Goal: Information Seeking & Learning: Learn about a topic

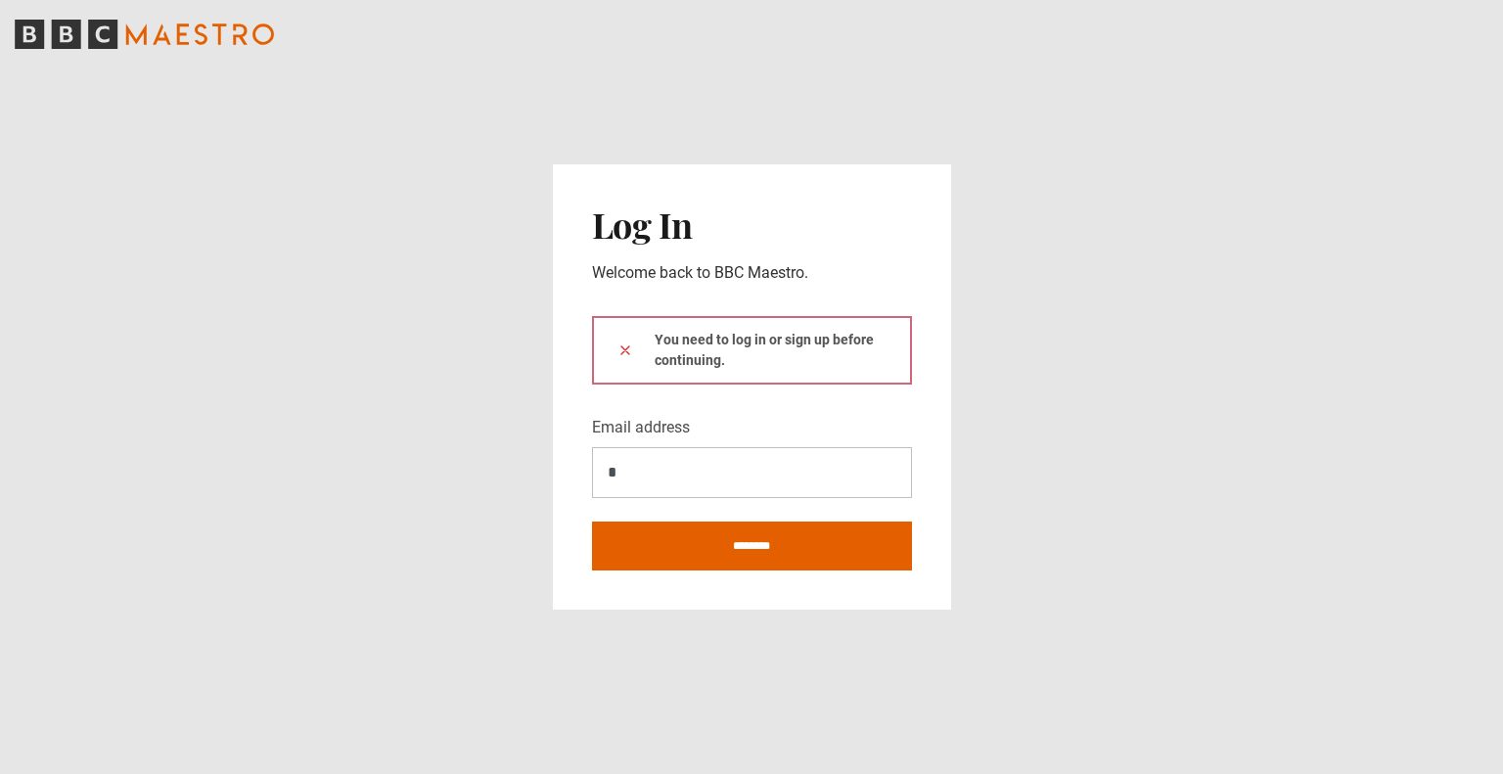
type input "**********"
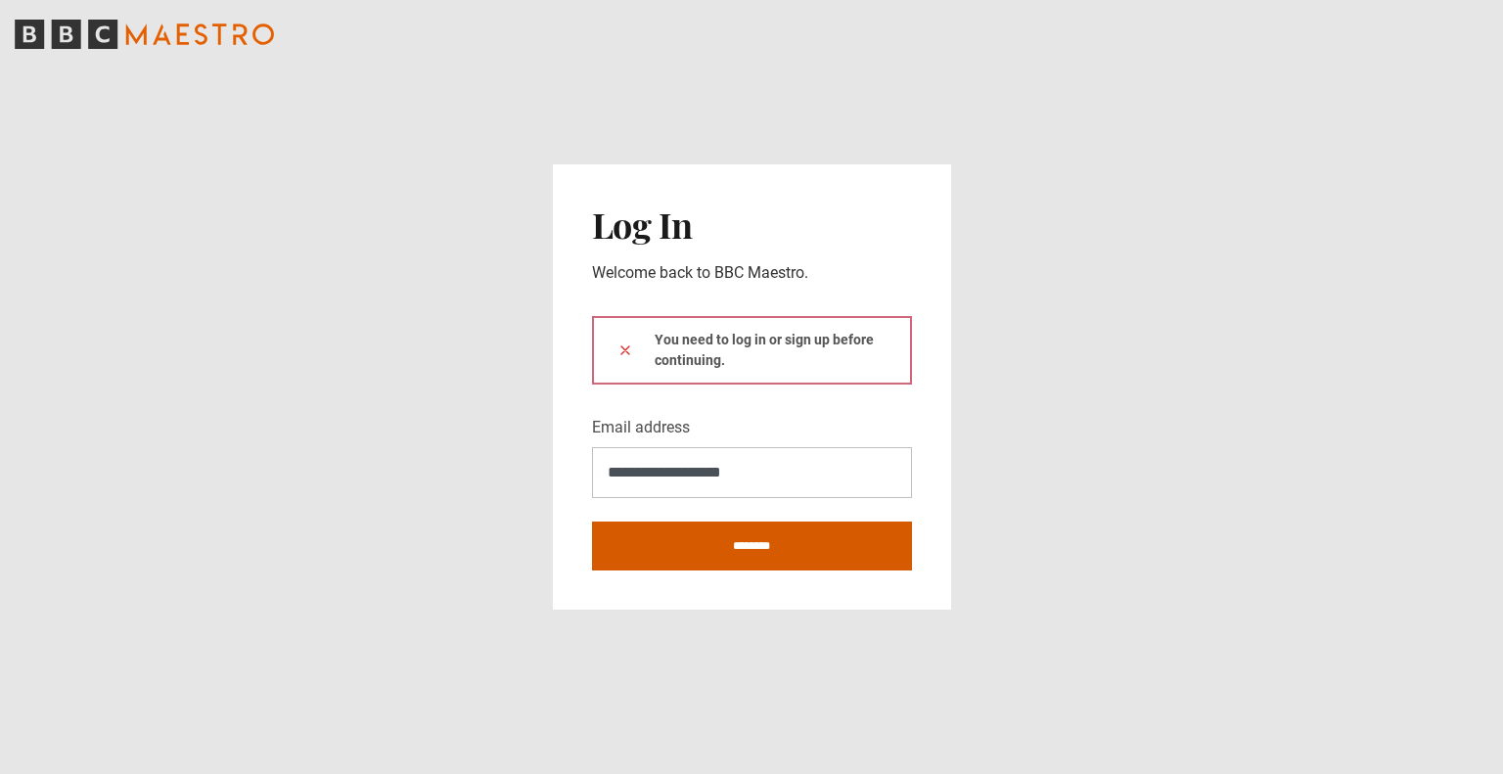
click at [743, 543] on input "********" at bounding box center [752, 546] width 320 height 49
type input "**********"
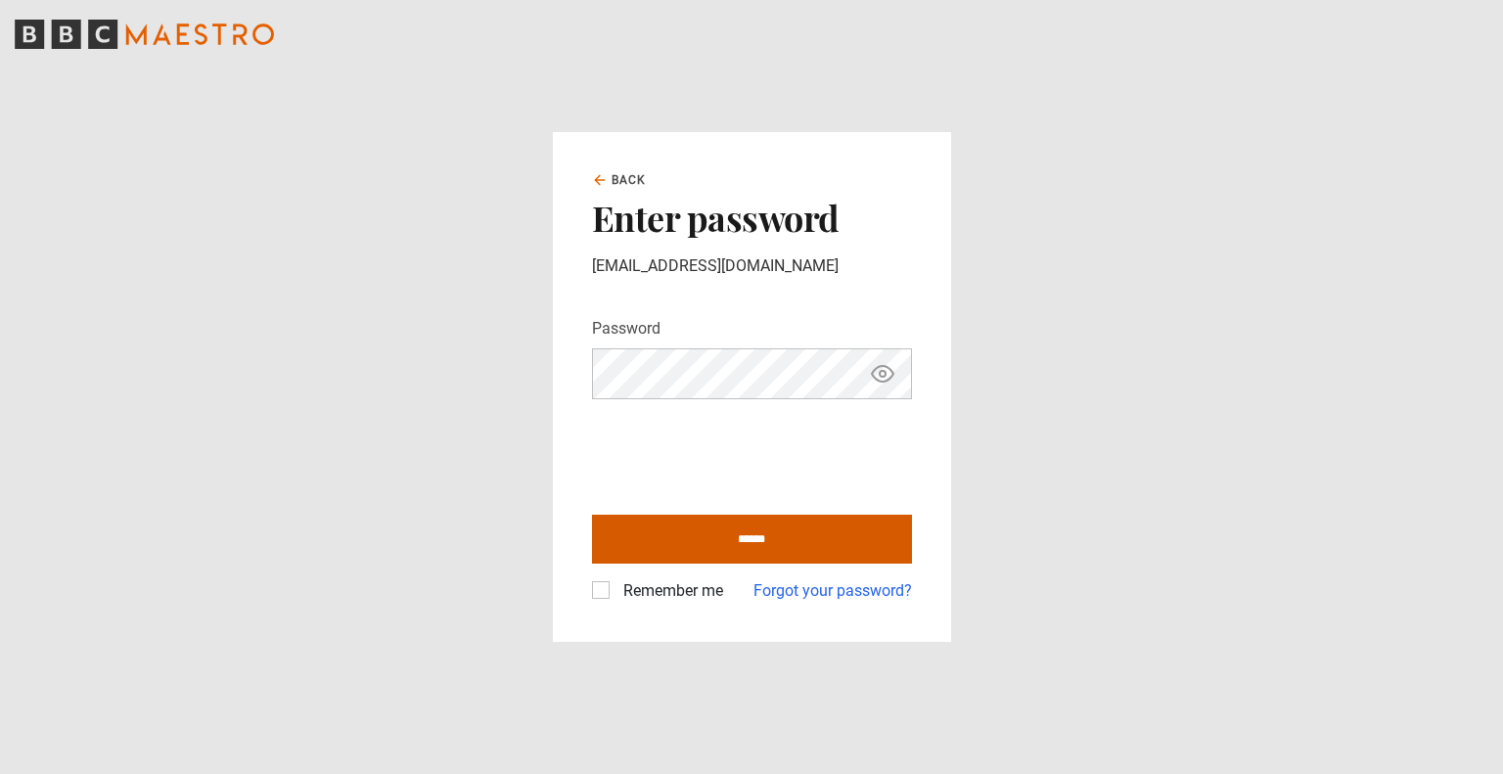
click at [730, 531] on input "******" at bounding box center [752, 539] width 320 height 49
type input "**********"
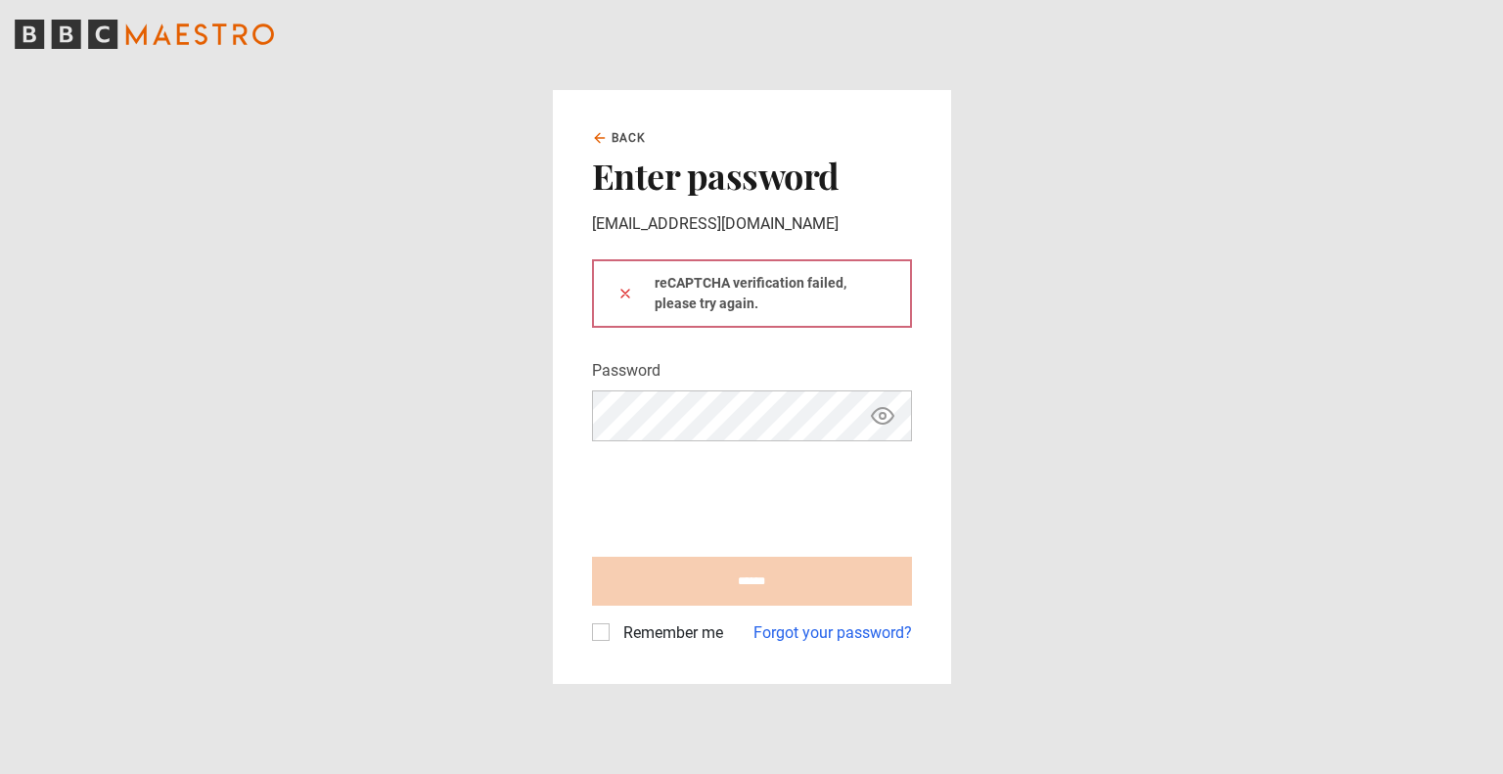
click at [681, 448] on form "reCAPTCHA verification failed, please try again. Password Your password is hidd…" at bounding box center [752, 452] width 320 height 386
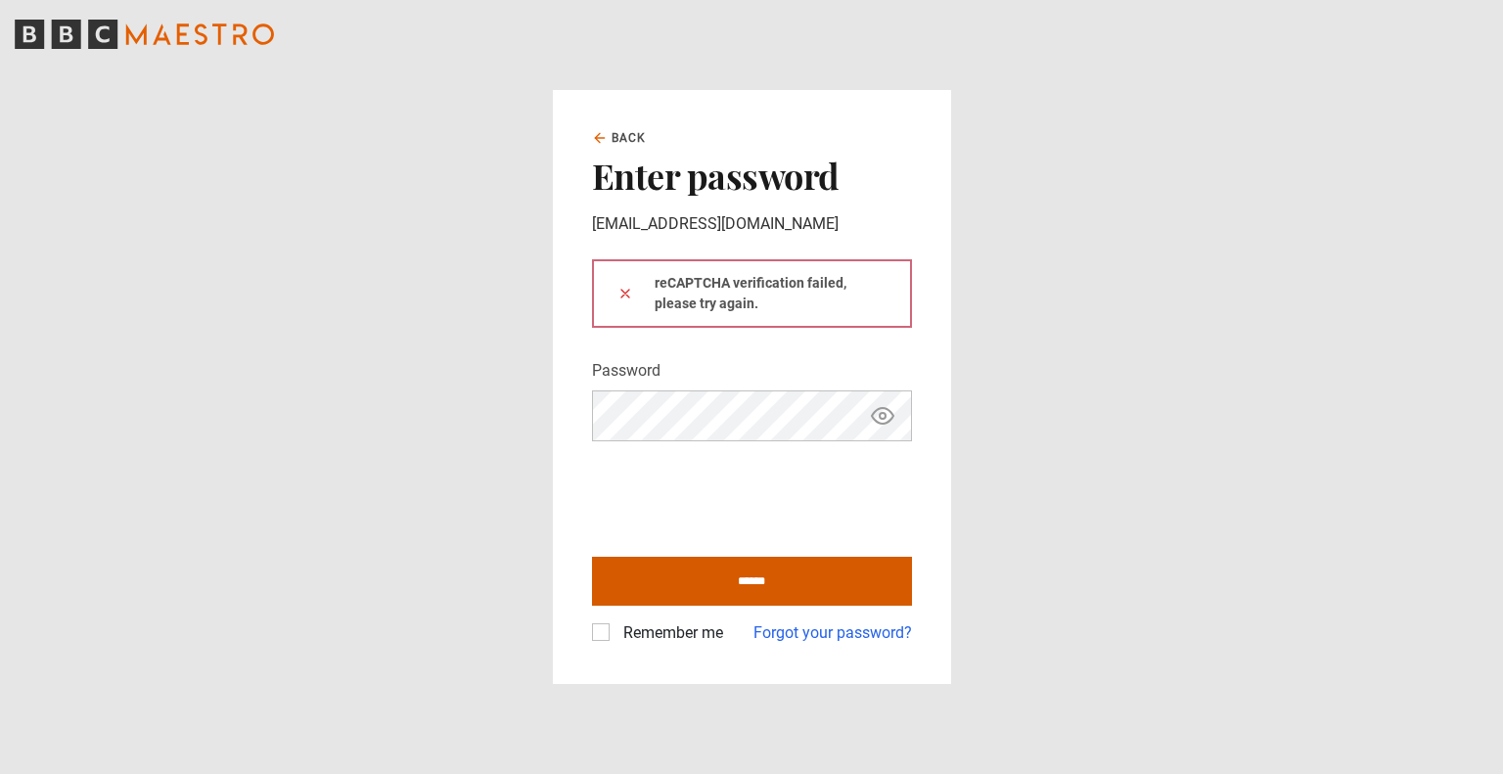
click at [755, 584] on input "******" at bounding box center [752, 581] width 320 height 49
type input "**********"
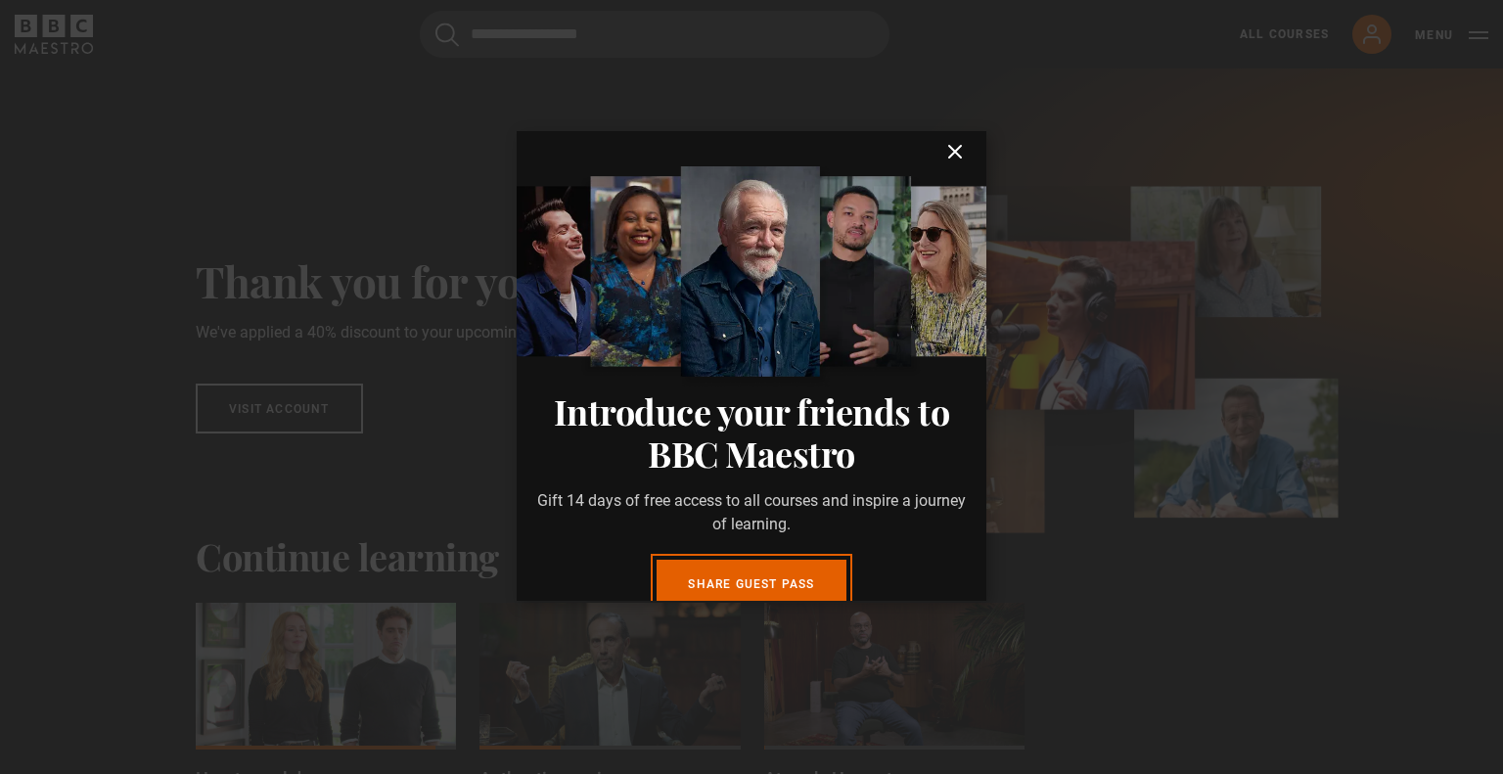
click at [943, 153] on icon "submit" at bounding box center [954, 151] width 23 height 23
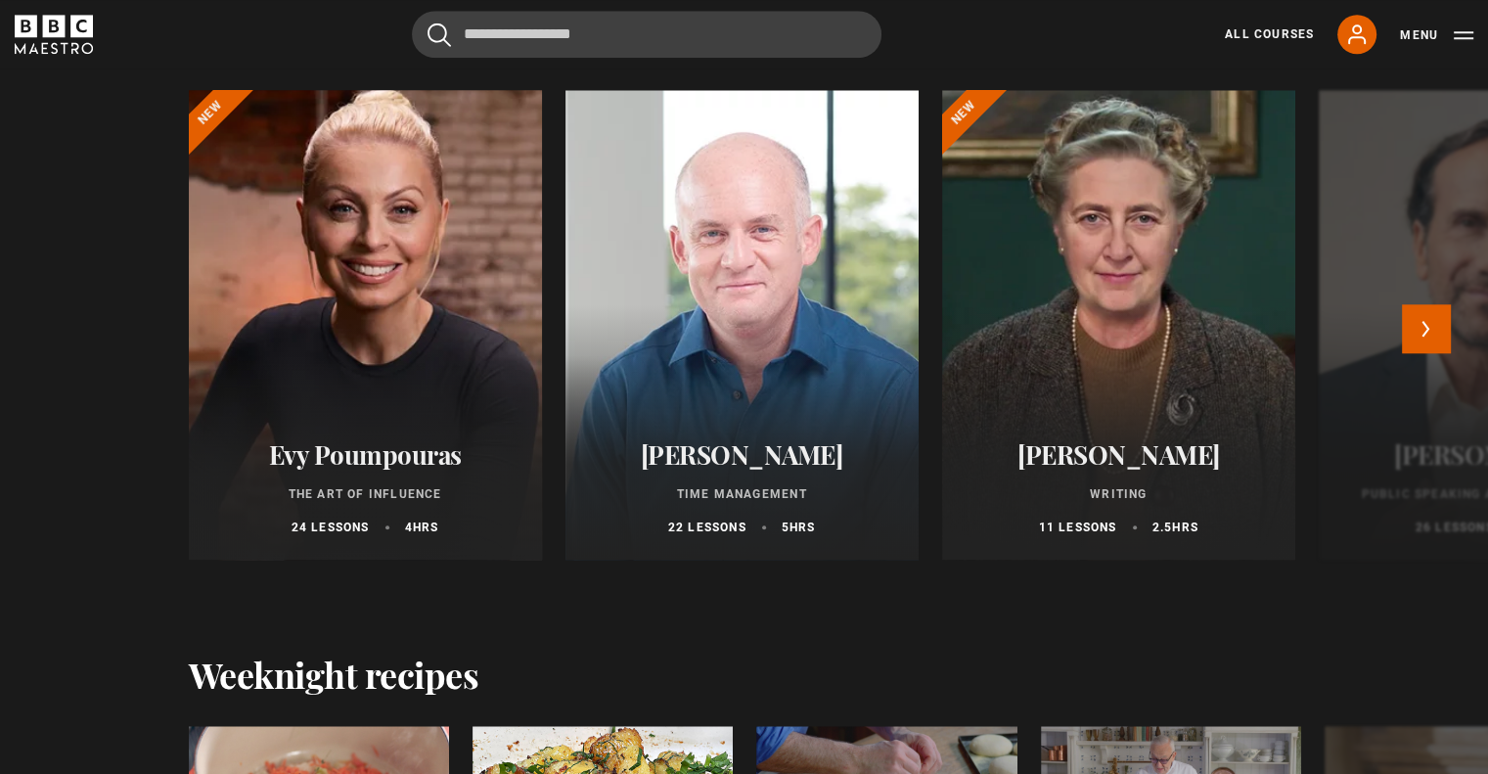
scroll to position [1859, 0]
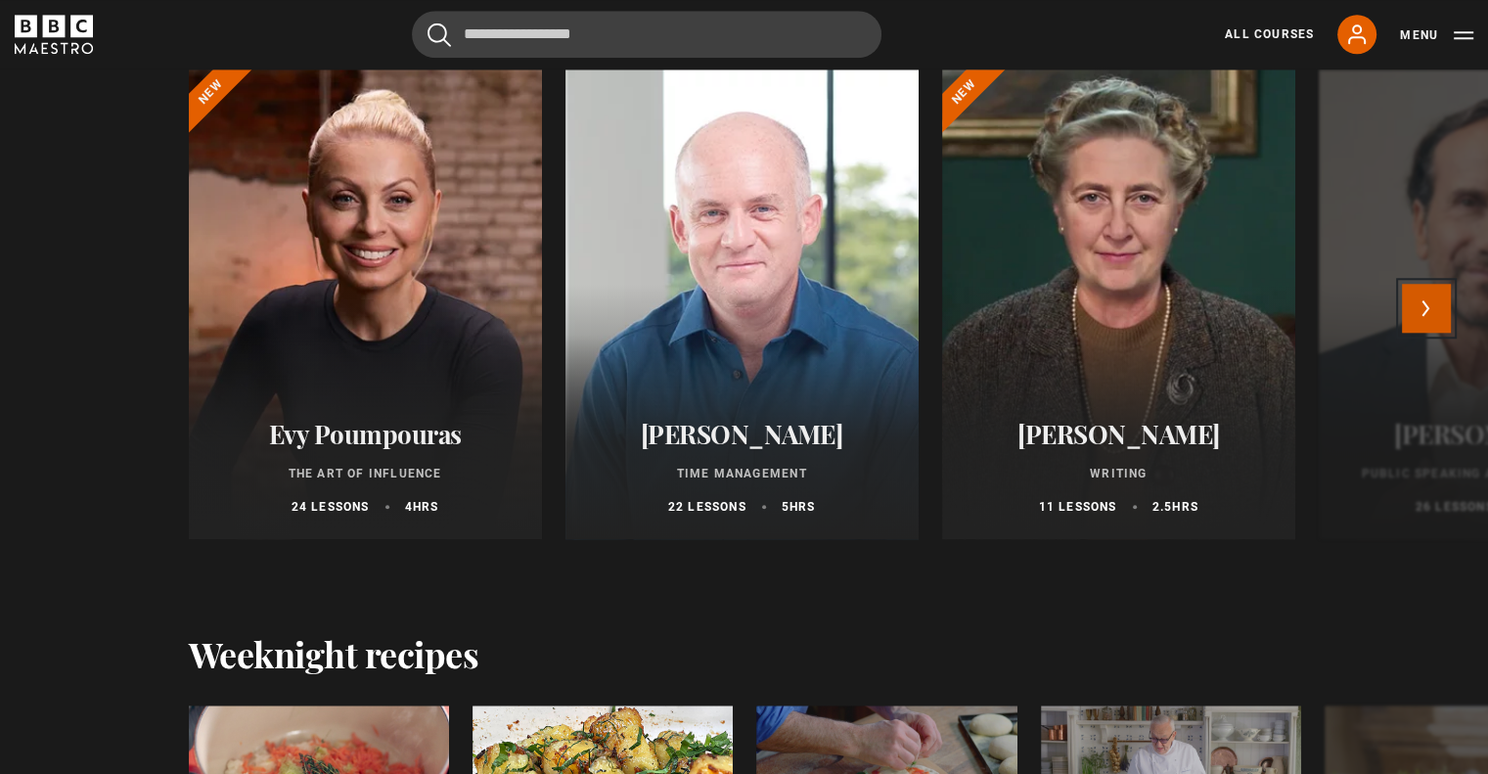
click at [1440, 315] on button "Next" at bounding box center [1426, 308] width 49 height 49
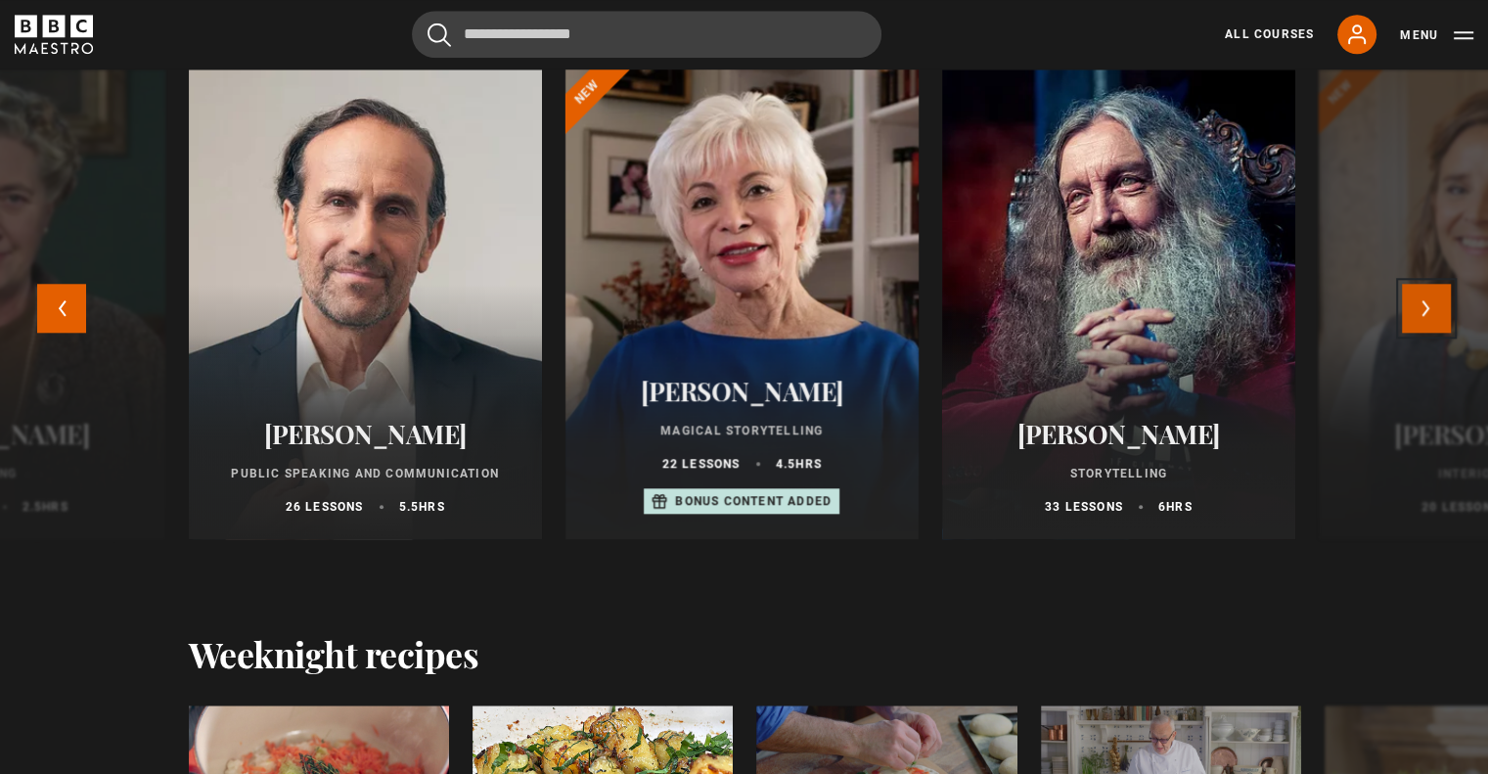
click at [1425, 307] on button "Next" at bounding box center [1426, 308] width 49 height 49
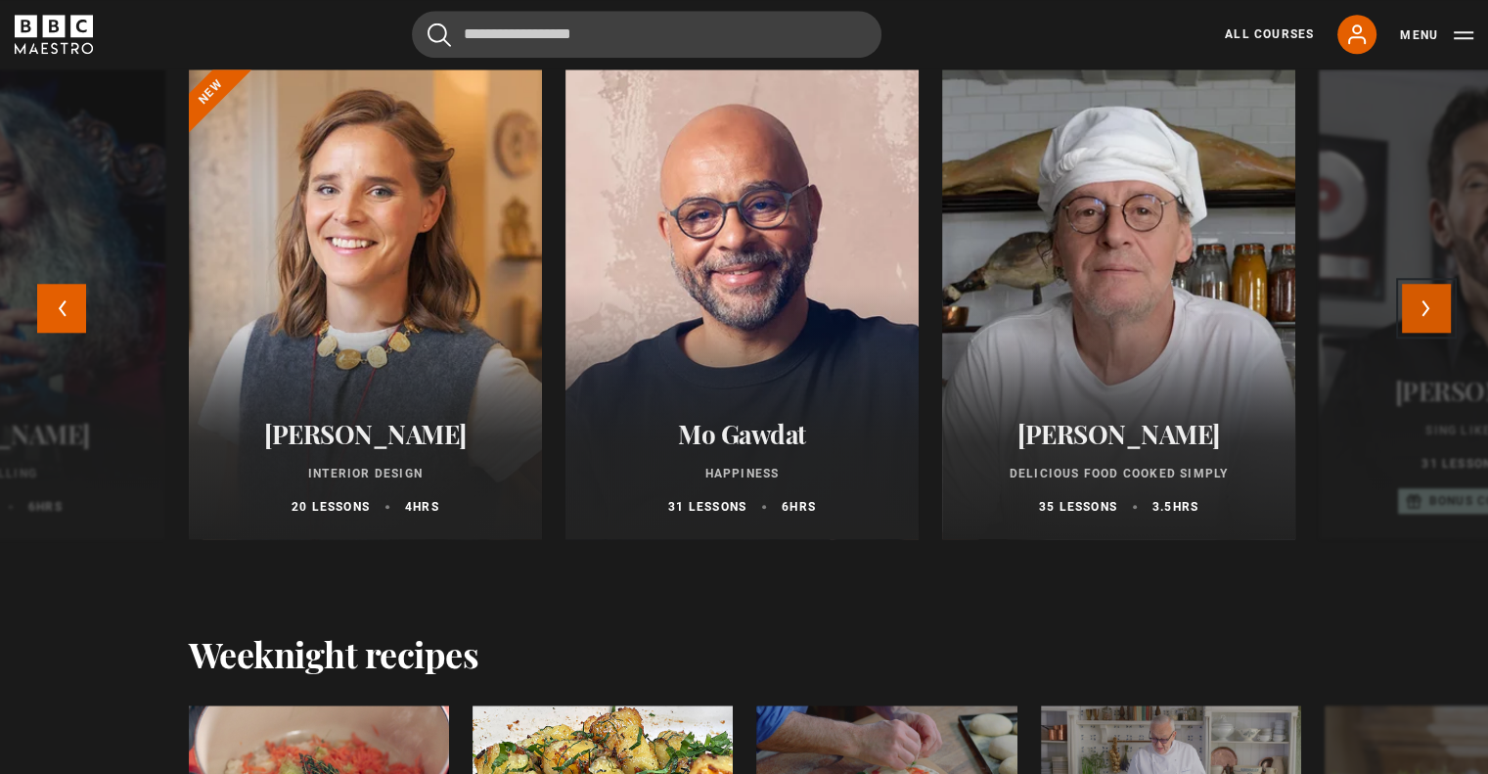
click at [1425, 306] on button "Next" at bounding box center [1426, 308] width 49 height 49
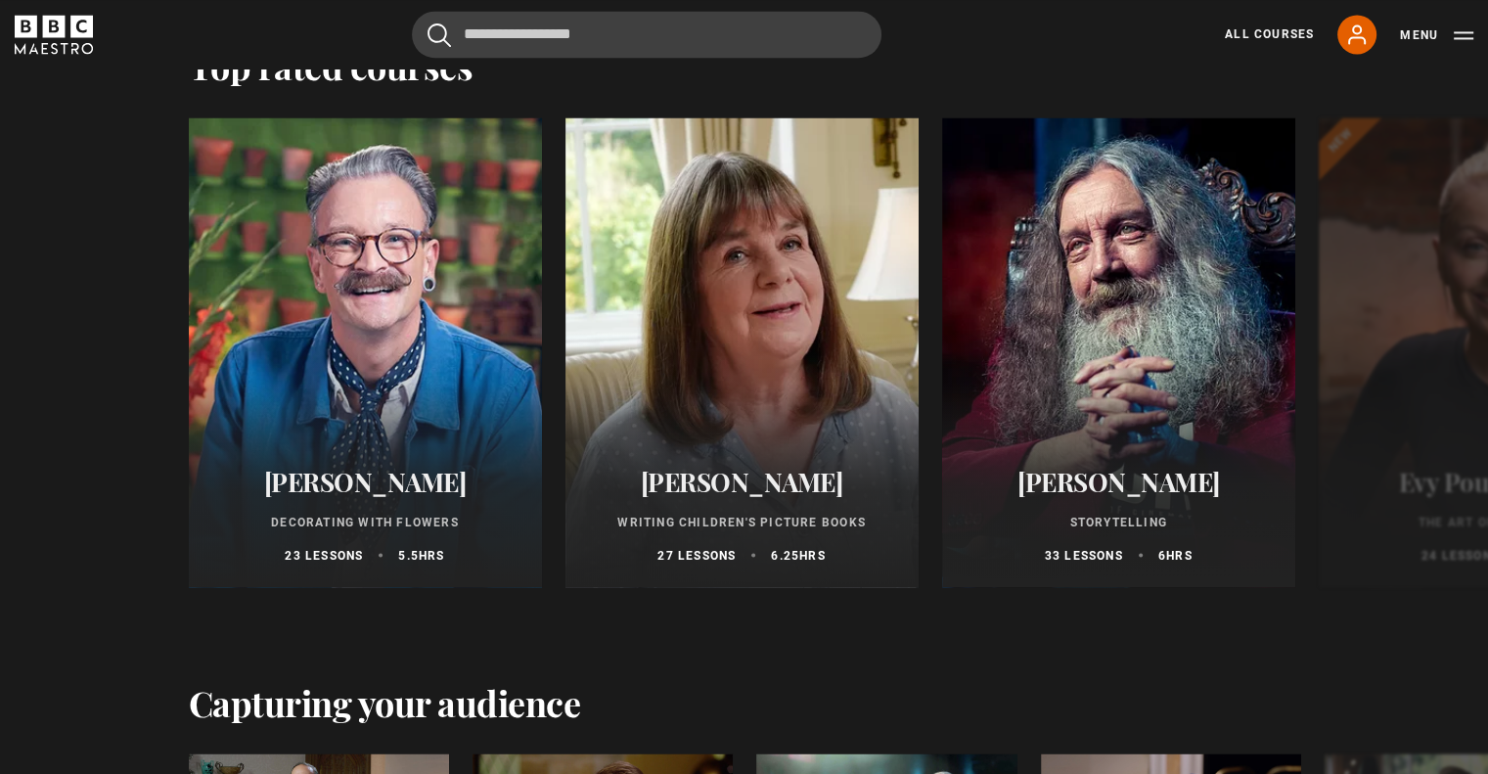
scroll to position [3229, 0]
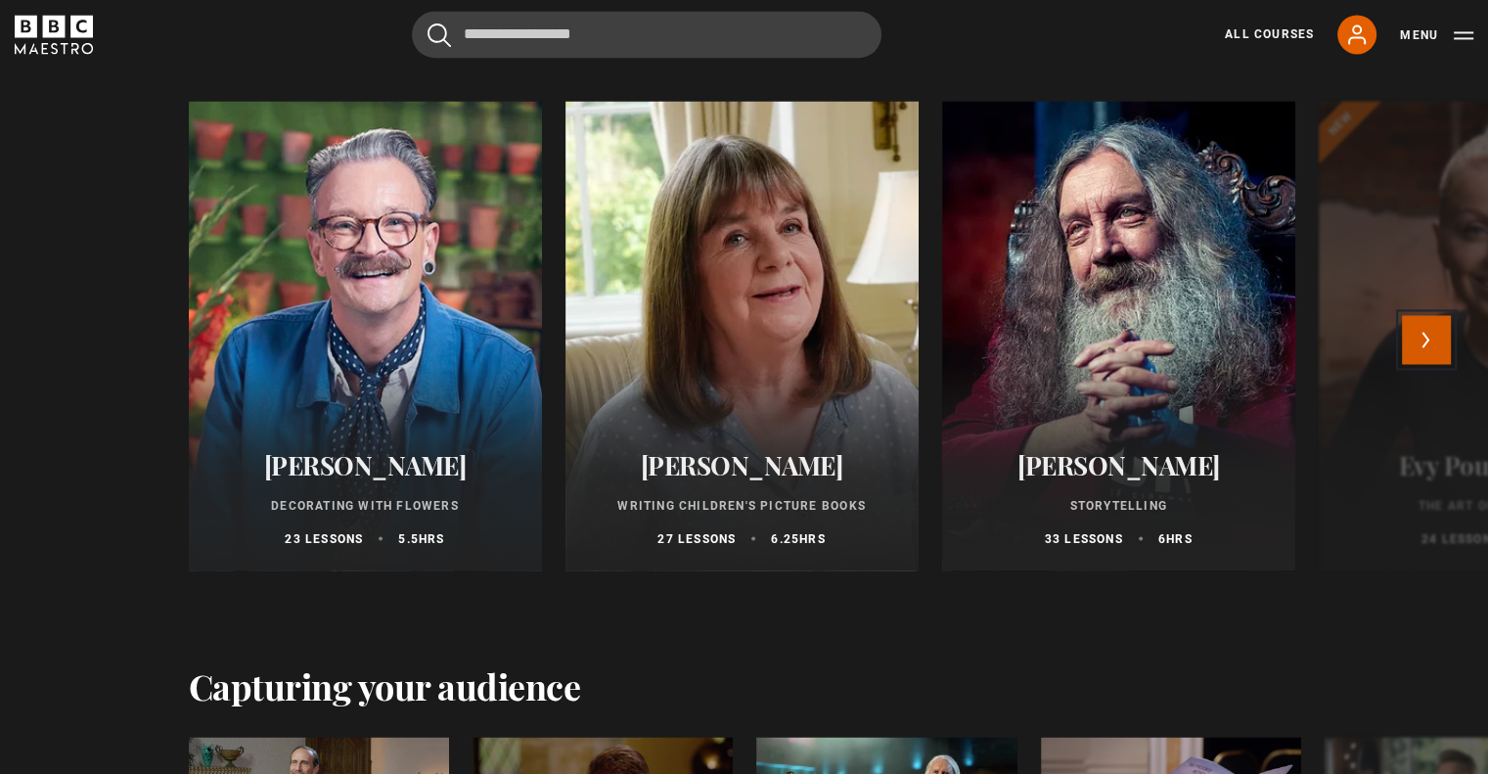
click at [1428, 345] on button "Next" at bounding box center [1426, 339] width 49 height 49
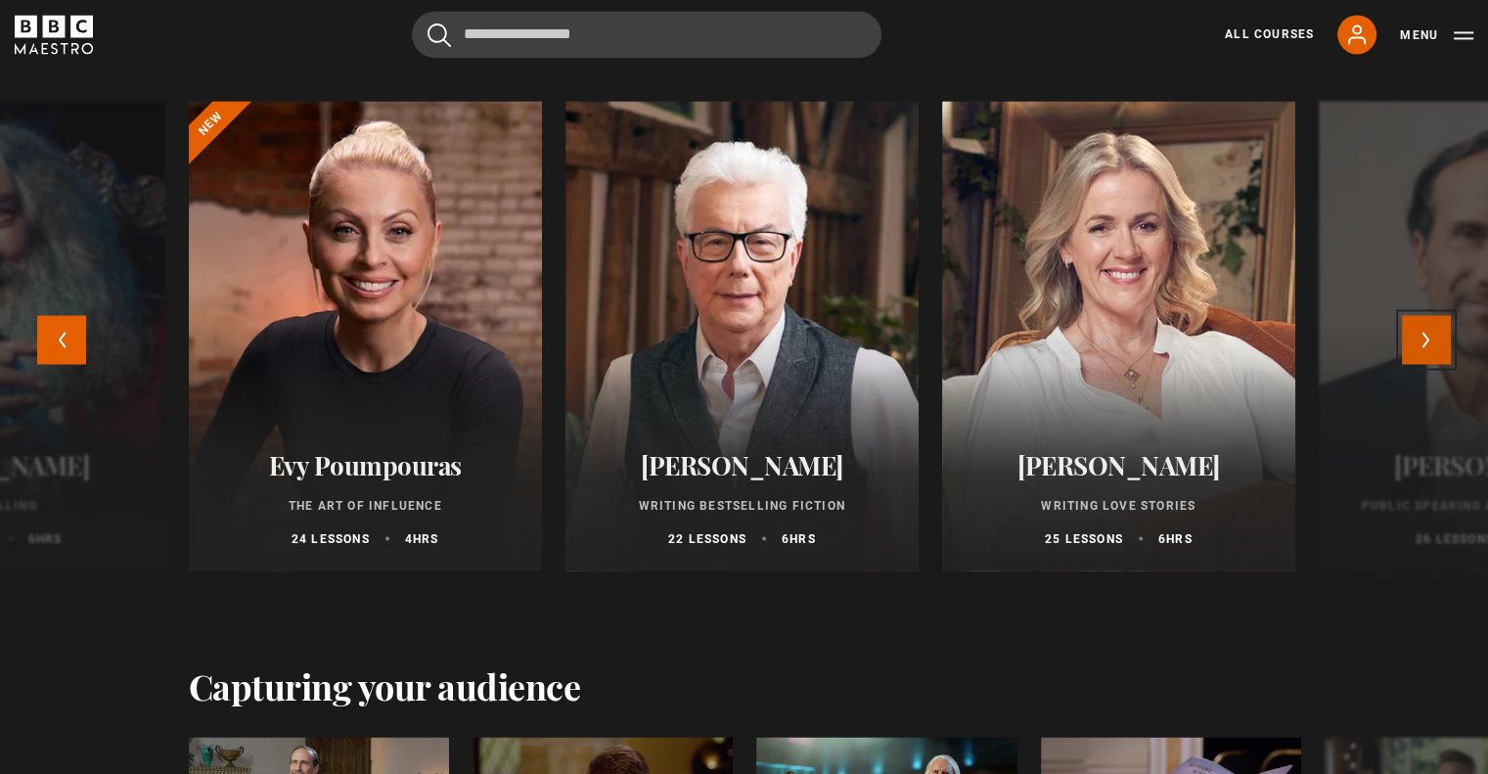
click at [1431, 342] on button "Next" at bounding box center [1426, 339] width 49 height 49
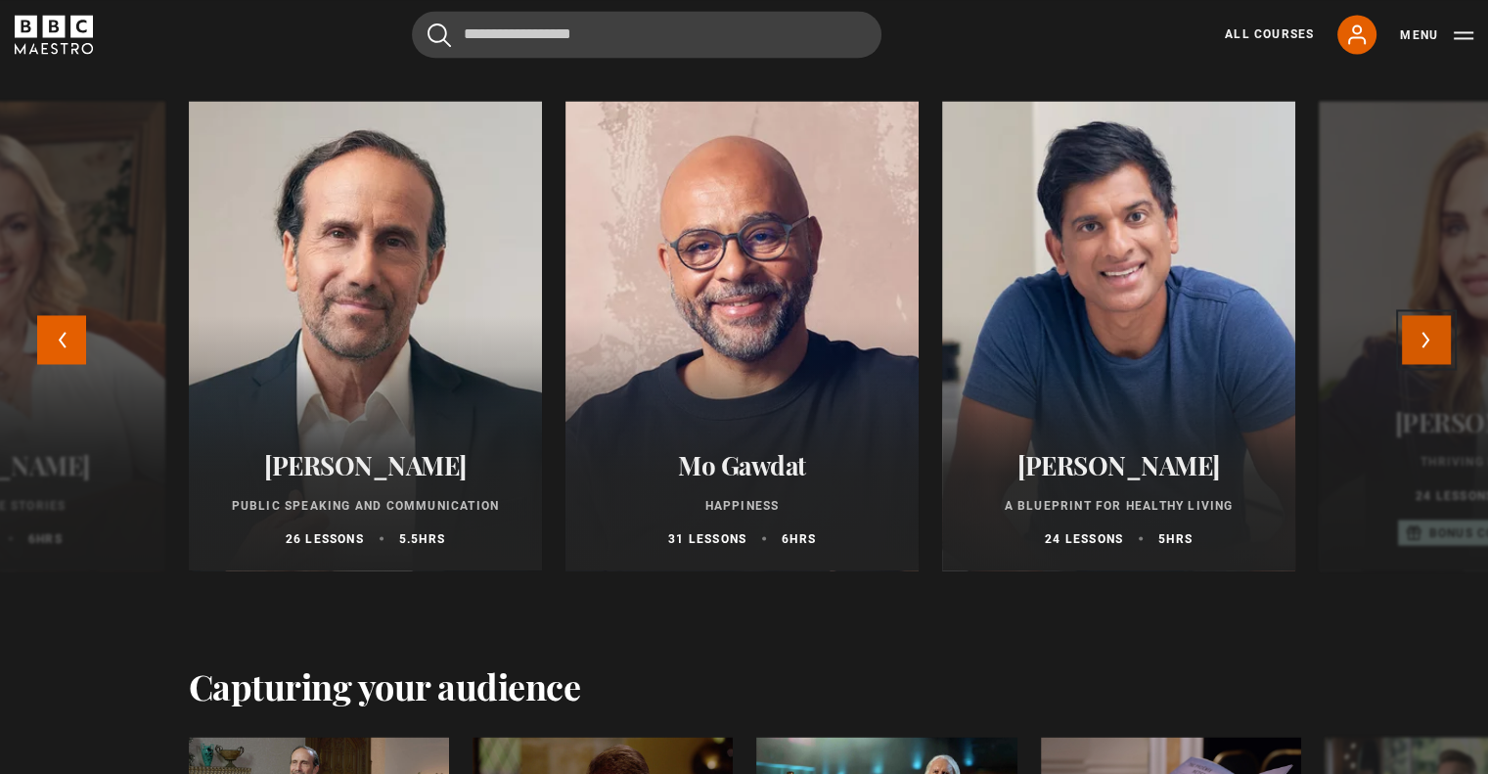
click at [1431, 342] on button "Next" at bounding box center [1426, 339] width 49 height 49
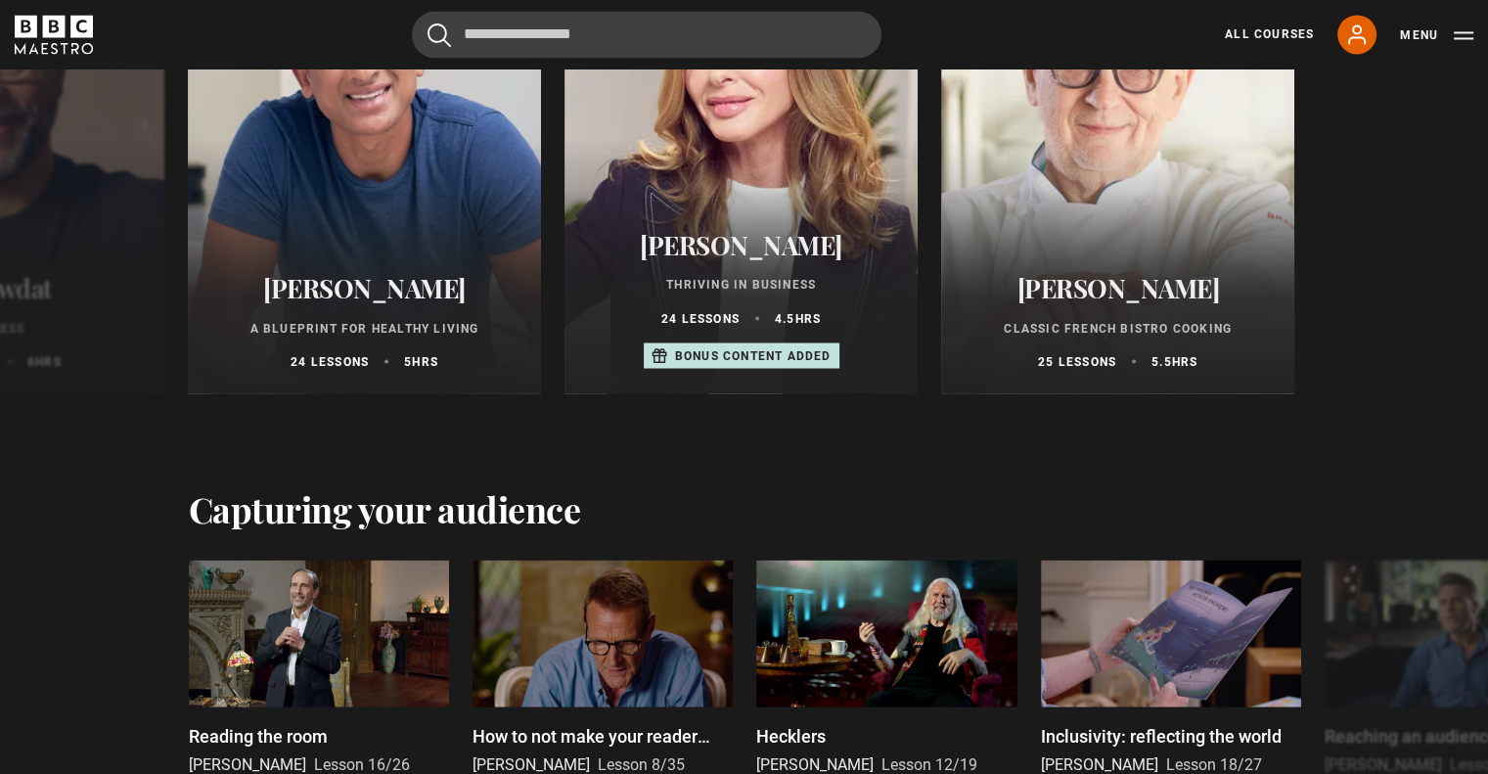
scroll to position [3327, 0]
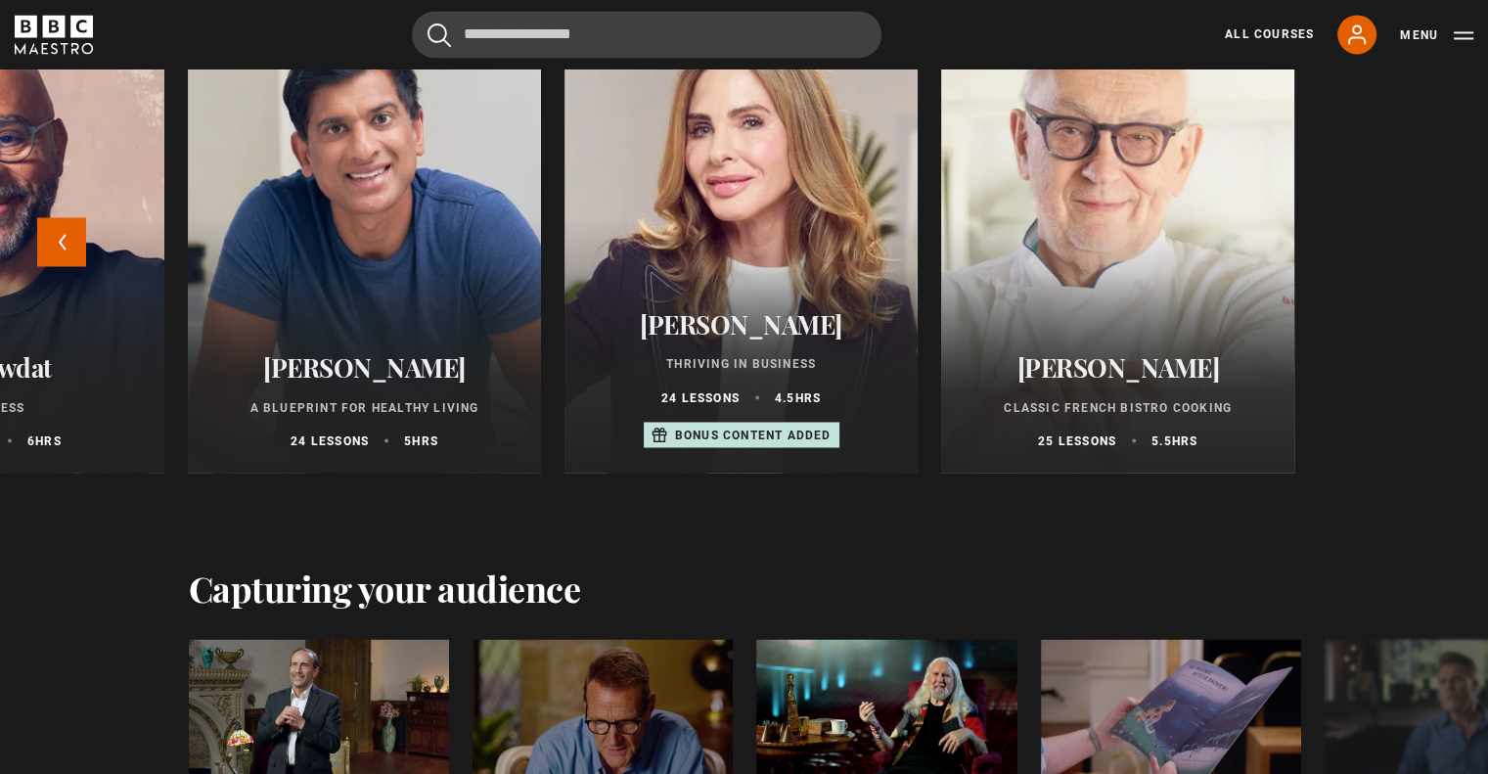
click at [1198, 257] on div at bounding box center [1118, 237] width 388 height 517
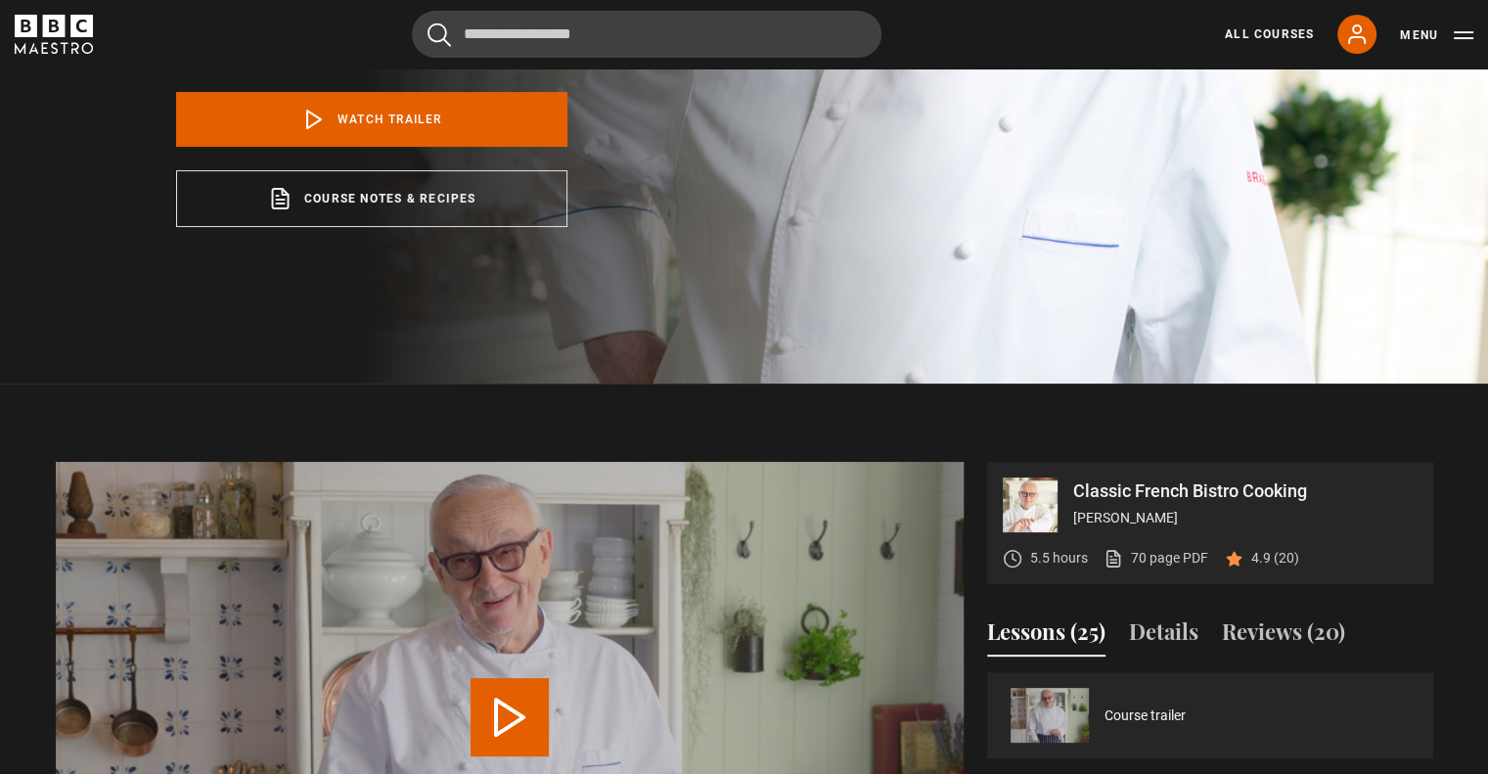
scroll to position [391, 0]
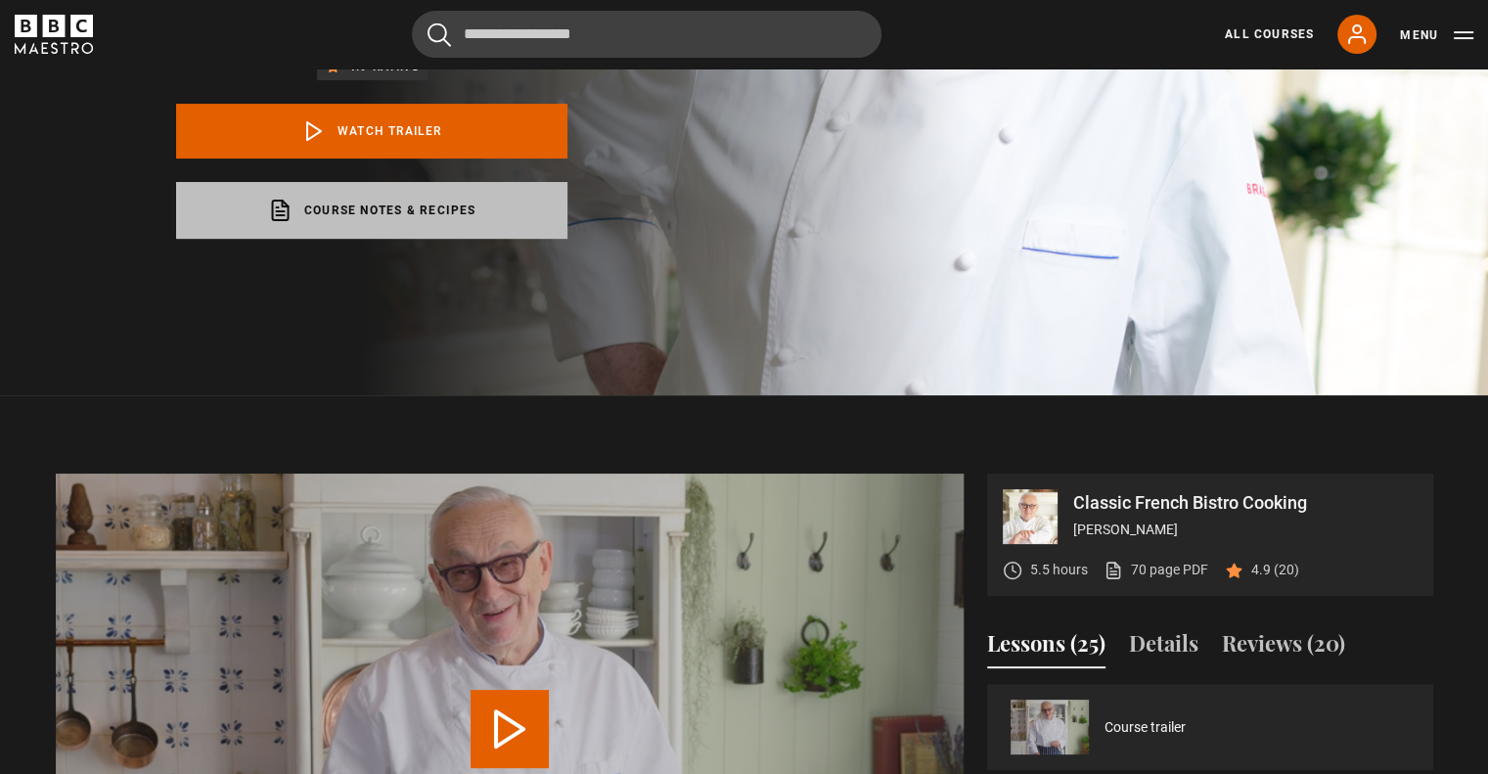
click at [518, 232] on link "Course notes & recipes opens in a new tab" at bounding box center [371, 210] width 391 height 57
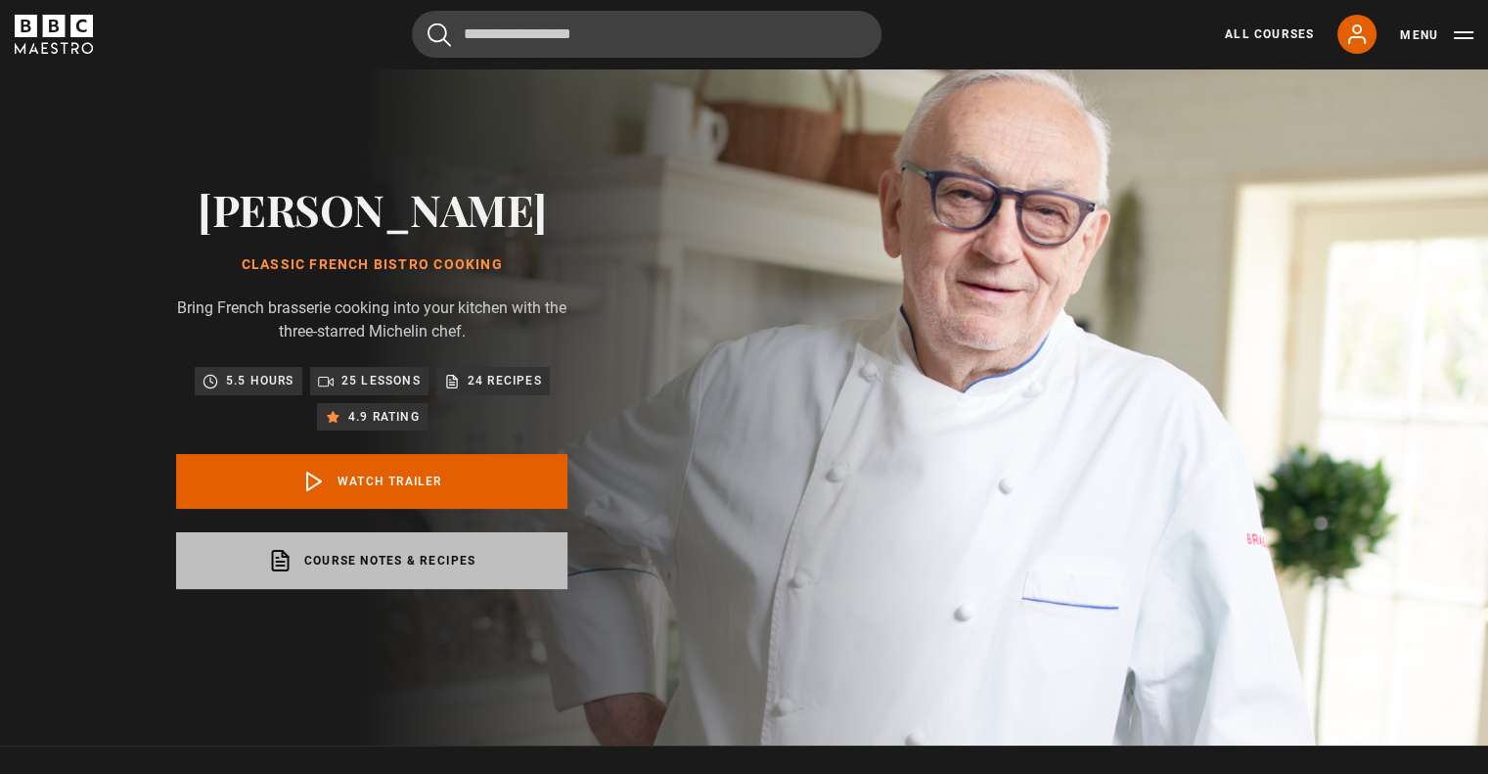
scroll to position [0, 0]
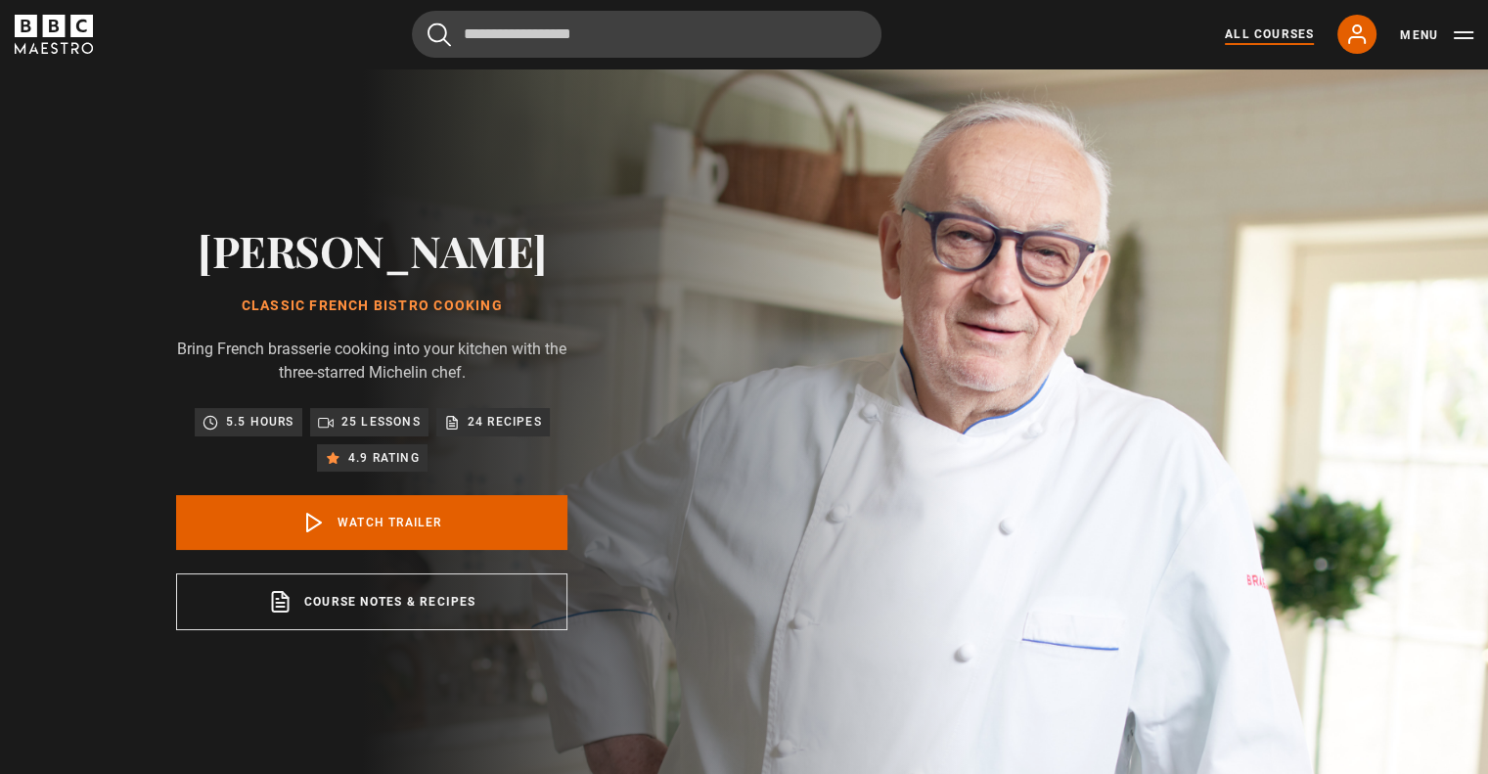
click at [1261, 36] on link "All Courses" at bounding box center [1269, 34] width 89 height 18
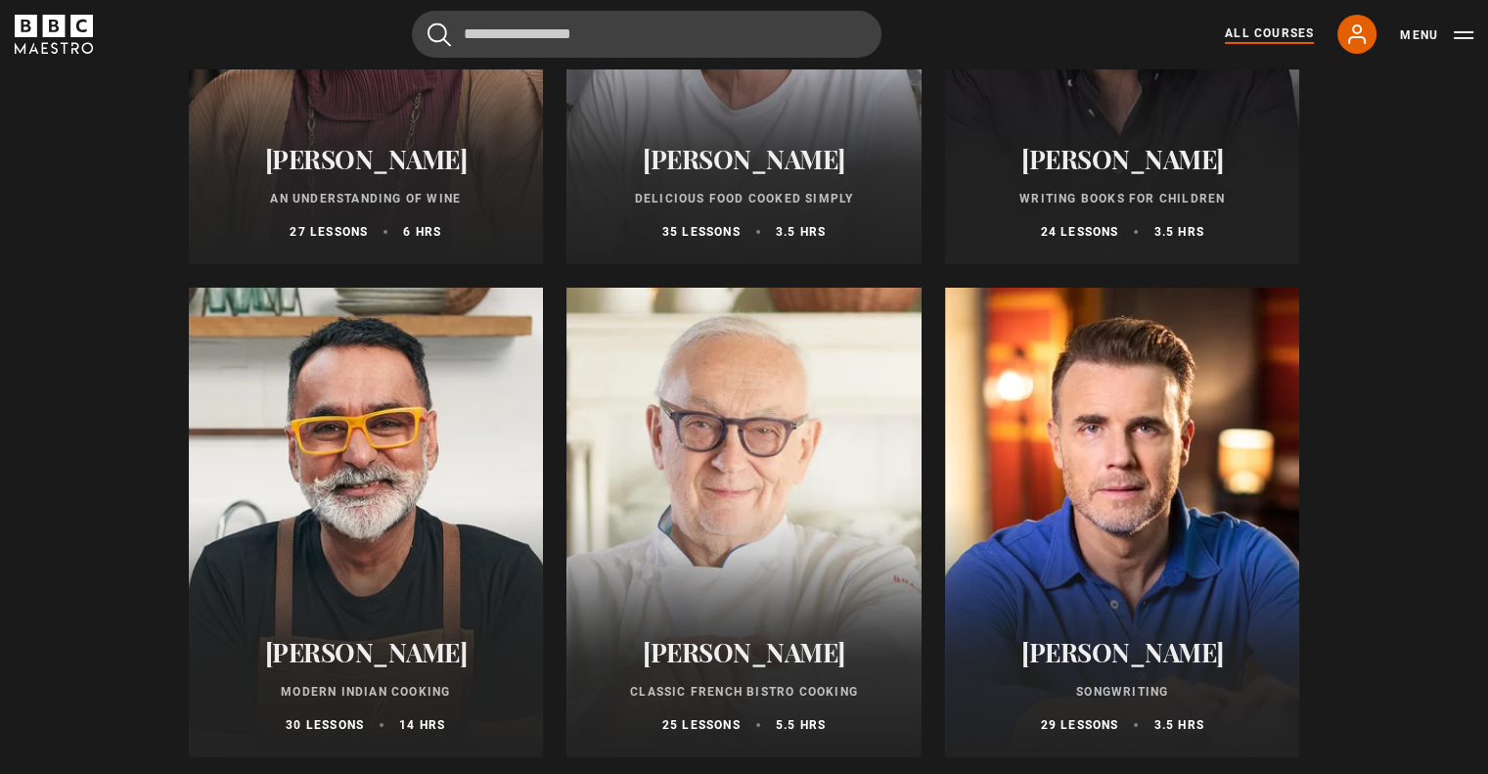
scroll to position [7046, 0]
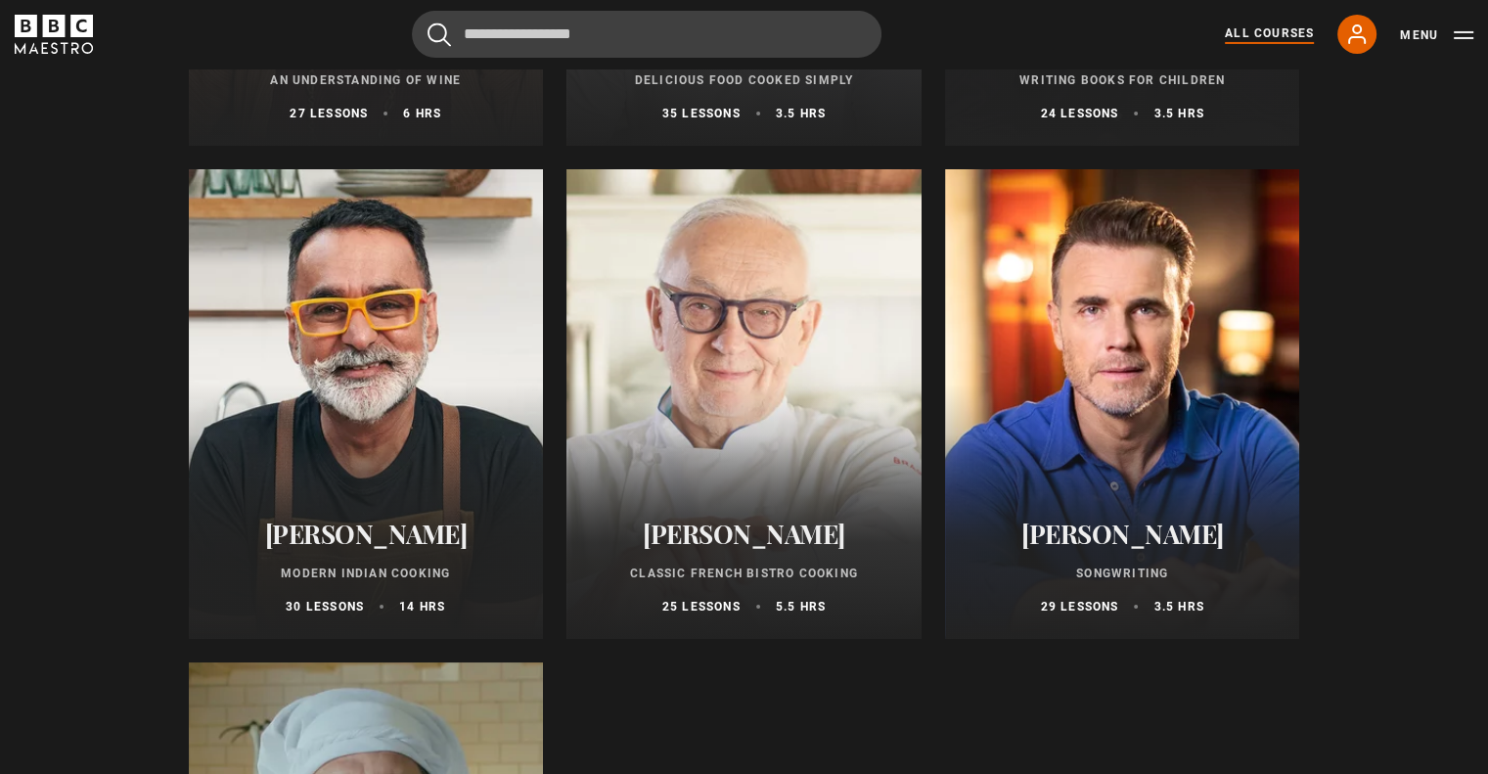
click at [425, 392] on div at bounding box center [366, 404] width 355 height 470
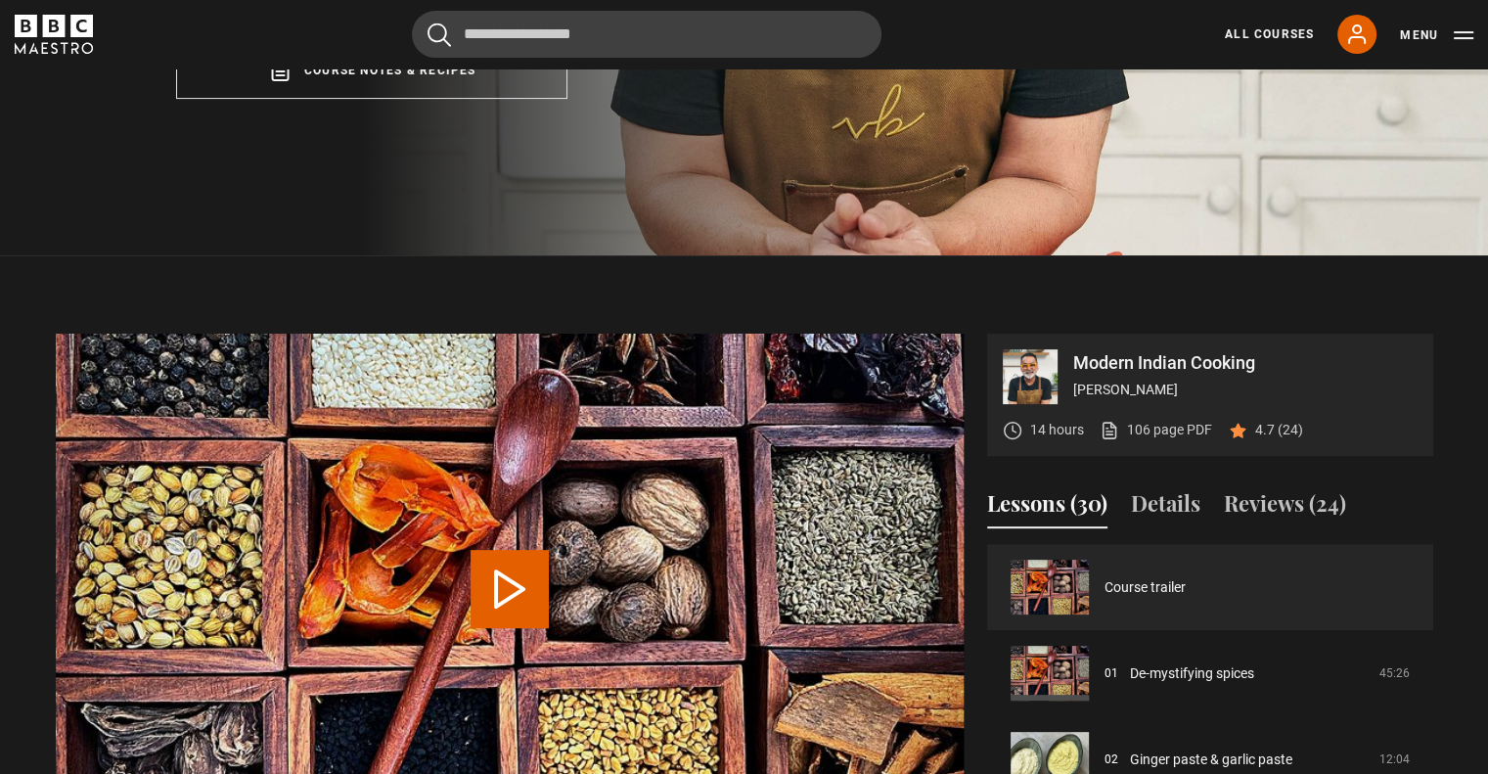
scroll to position [685, 0]
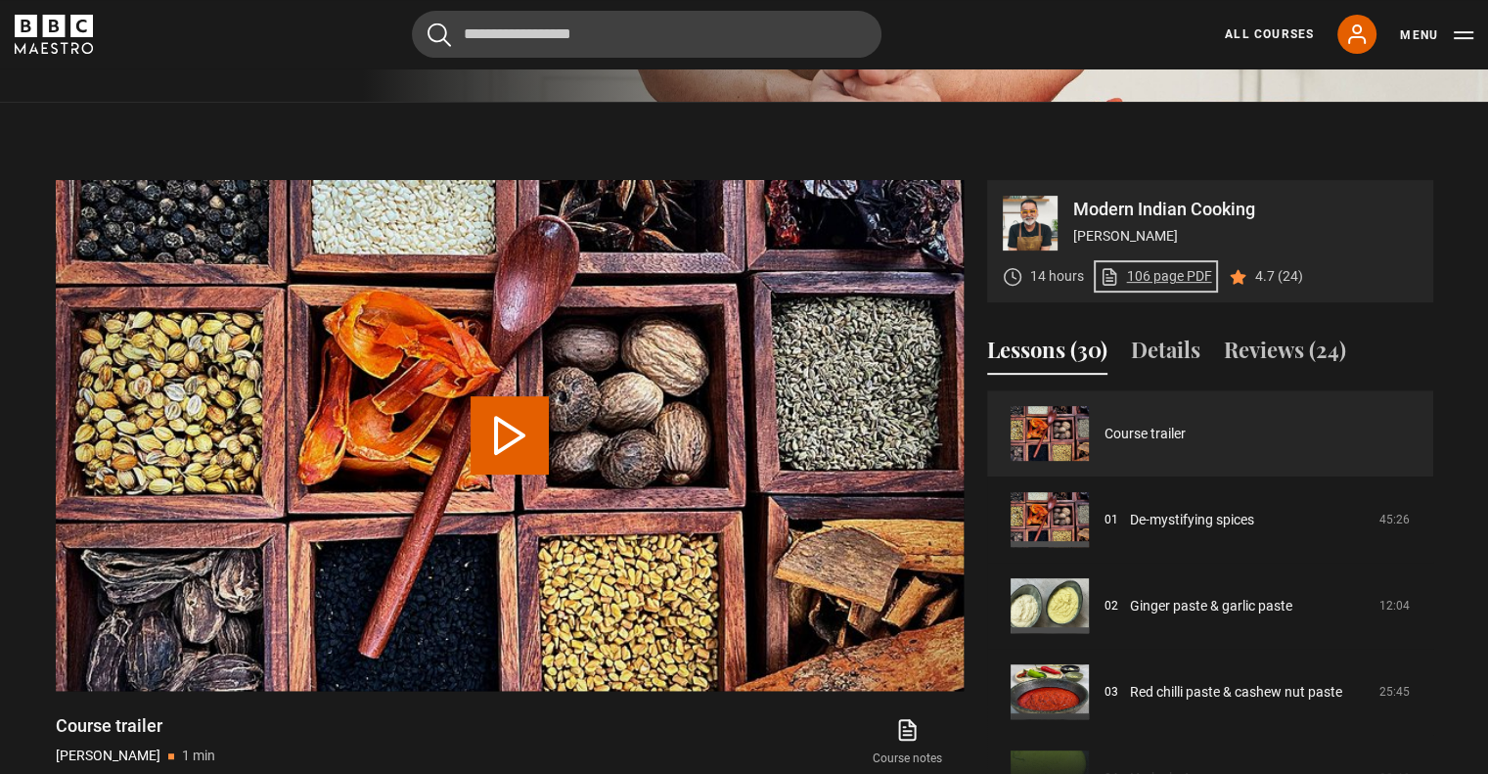
click at [1160, 281] on link "106 page PDF (opens in new tab)" at bounding box center [1156, 276] width 113 height 21
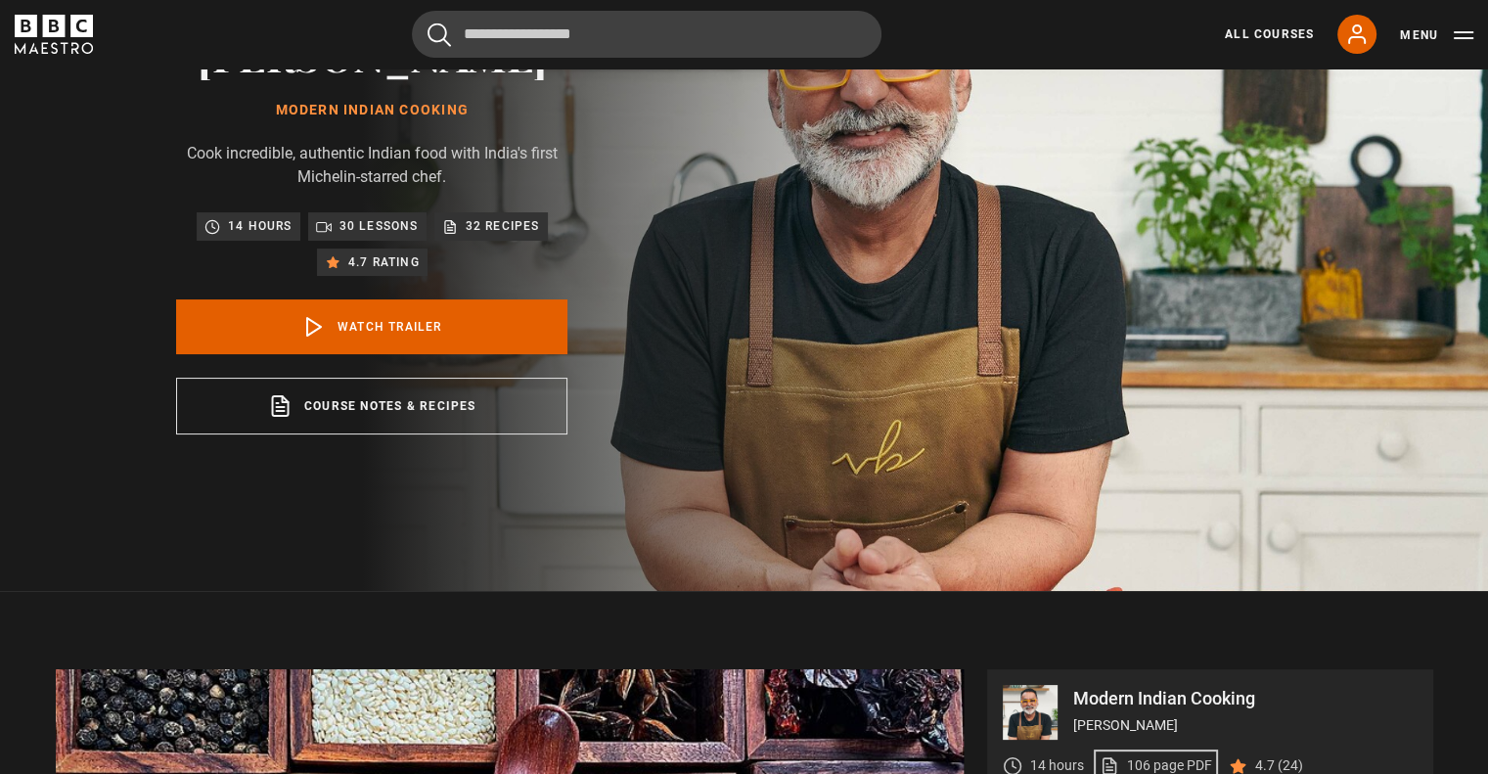
scroll to position [0, 0]
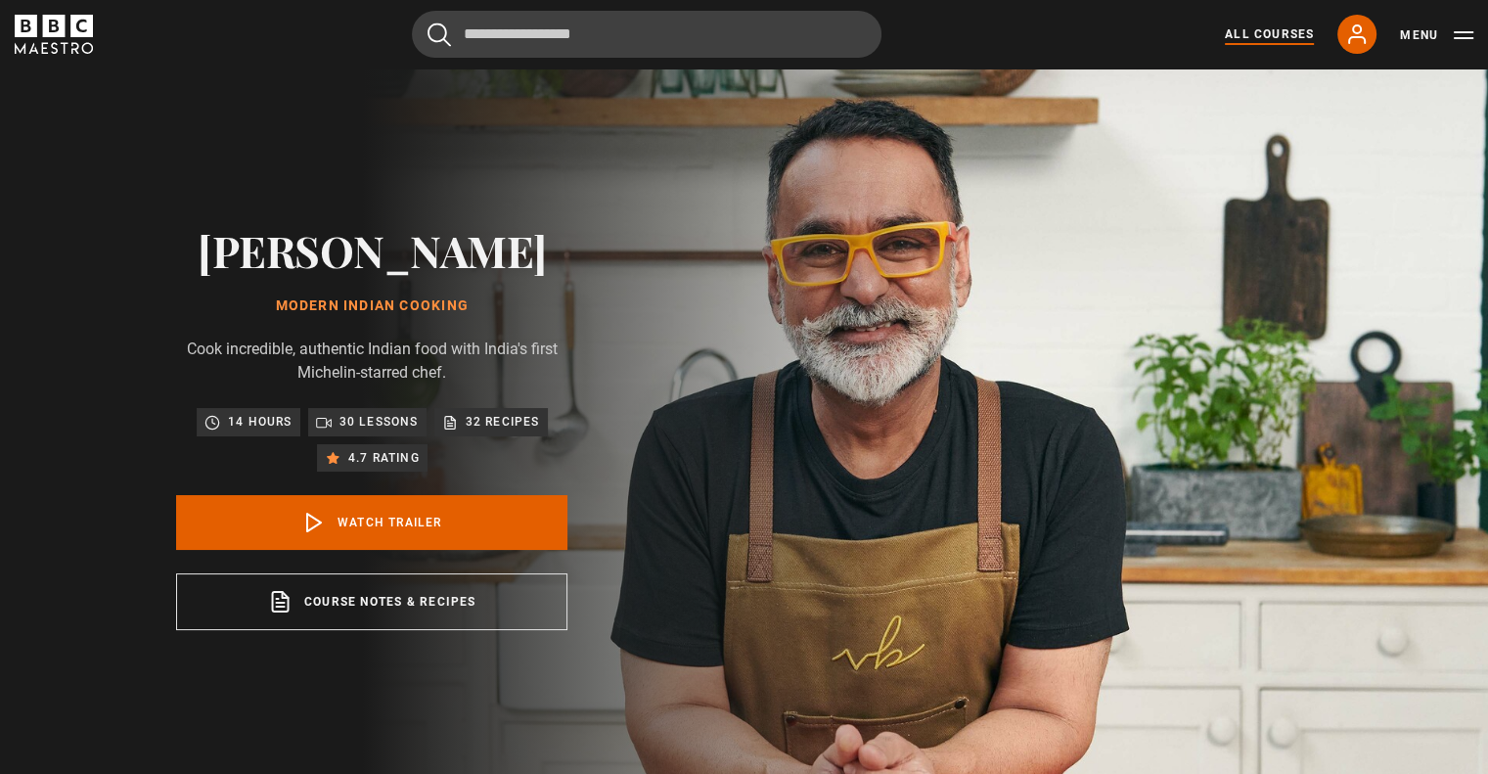
click at [1274, 31] on link "All Courses" at bounding box center [1269, 34] width 89 height 18
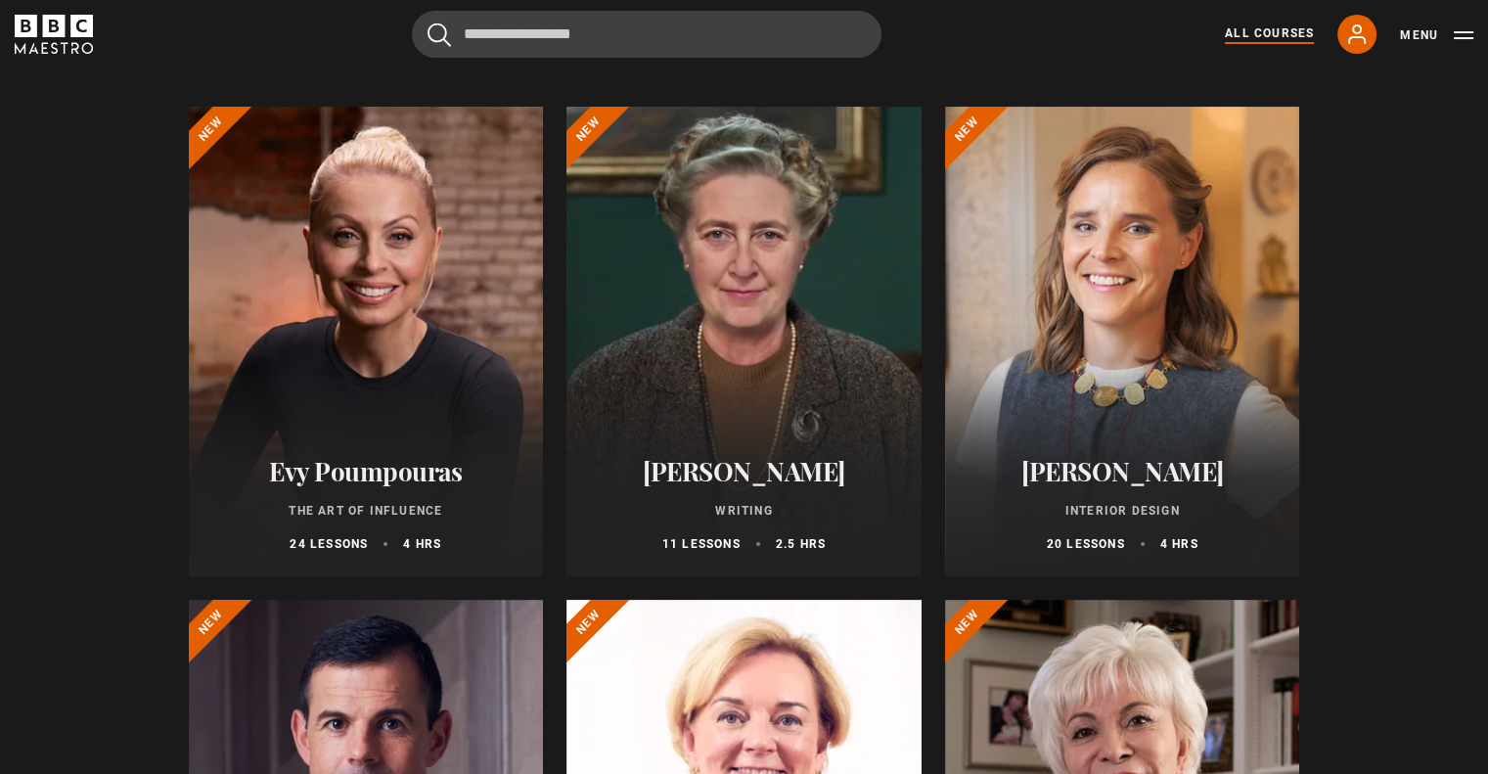
scroll to position [294, 0]
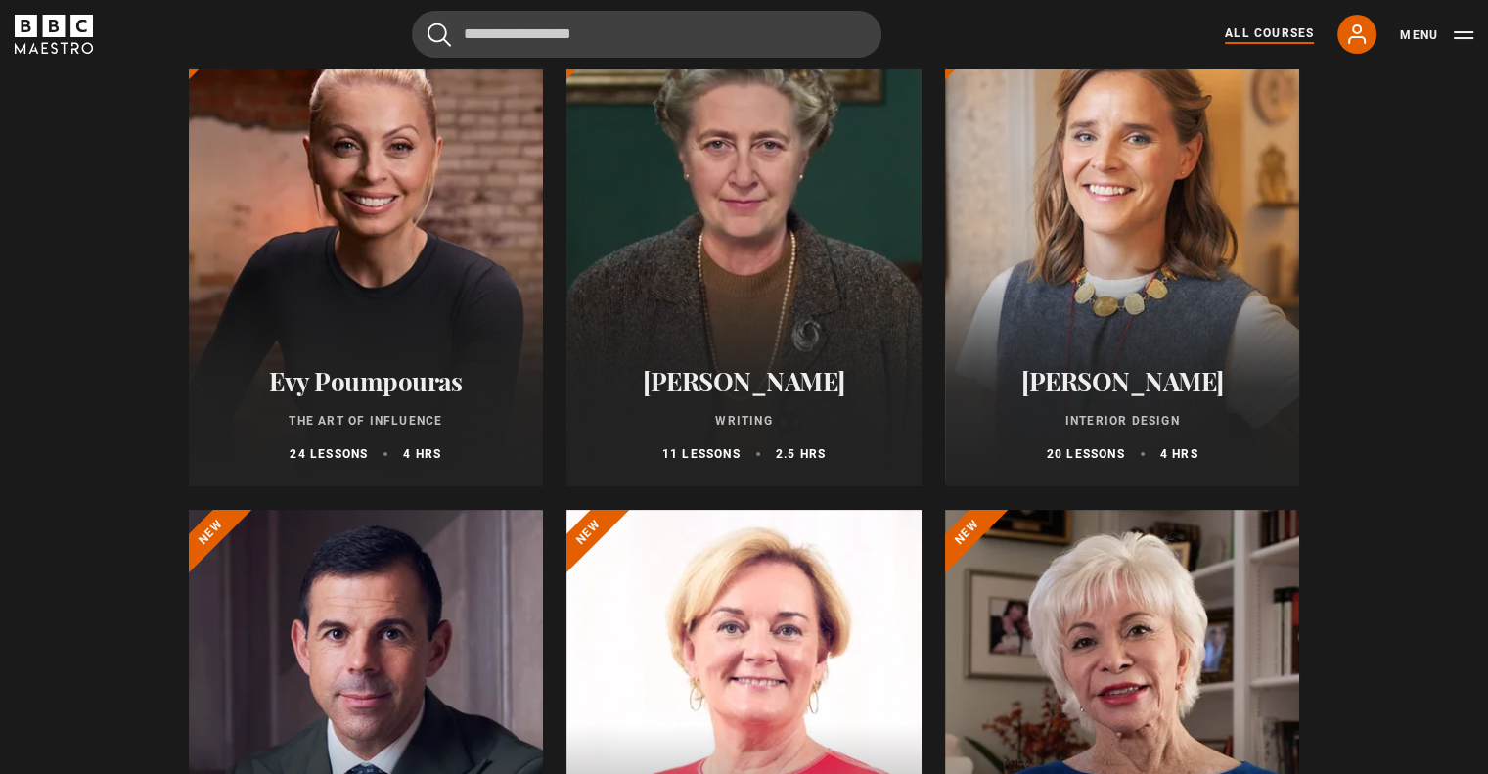
click at [682, 247] on div at bounding box center [744, 252] width 355 height 470
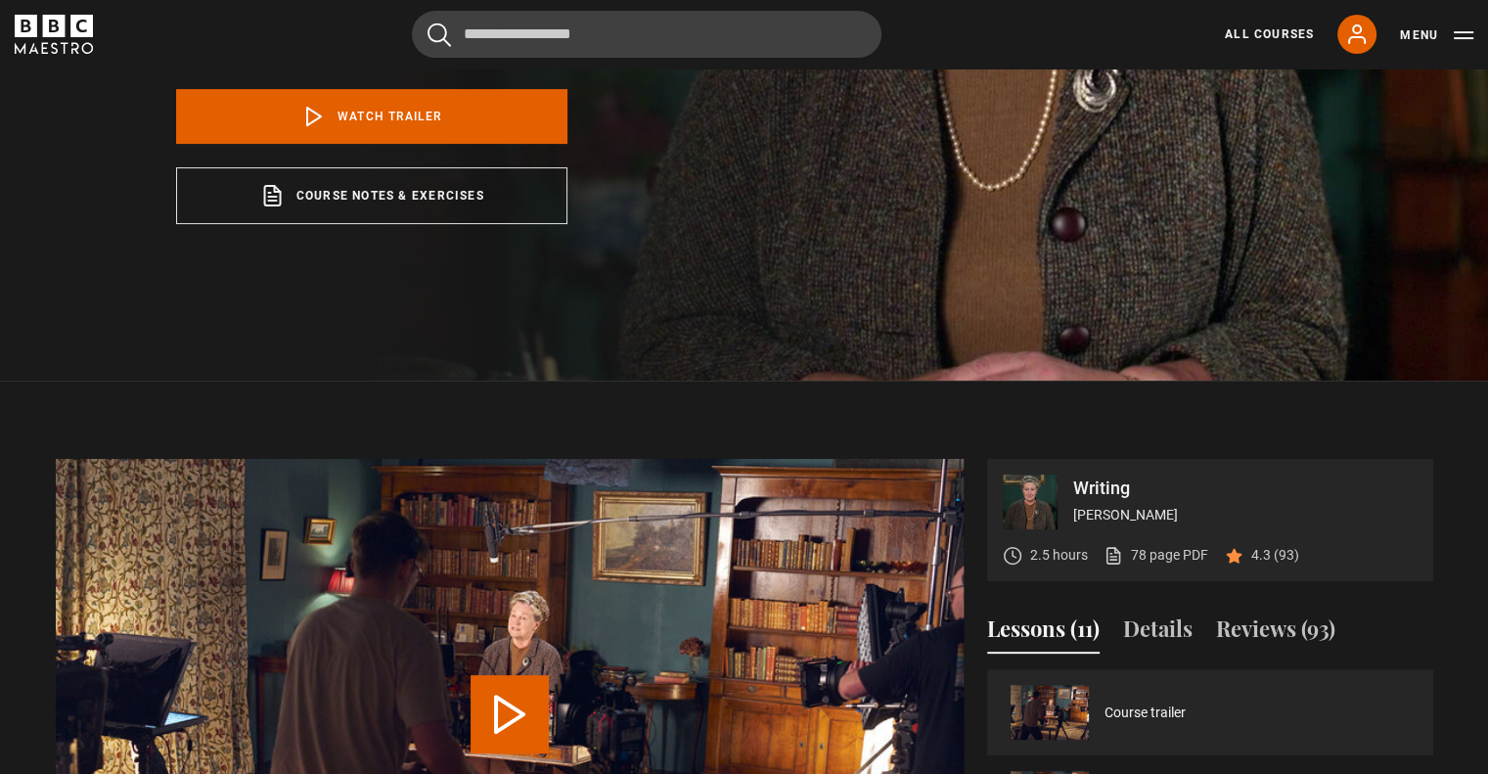
scroll to position [489, 0]
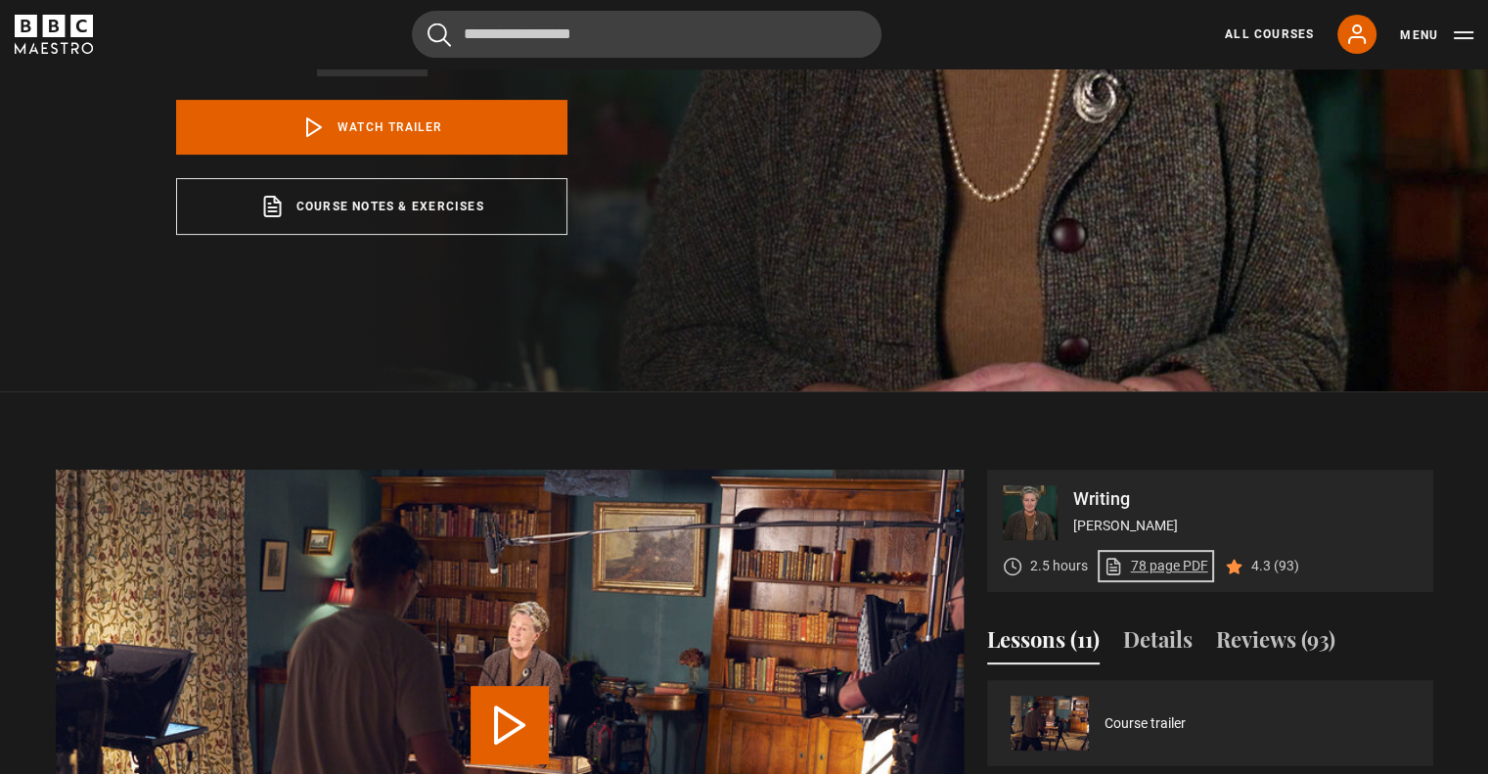
click at [1149, 565] on link "78 page PDF (opens in new tab)" at bounding box center [1156, 566] width 105 height 21
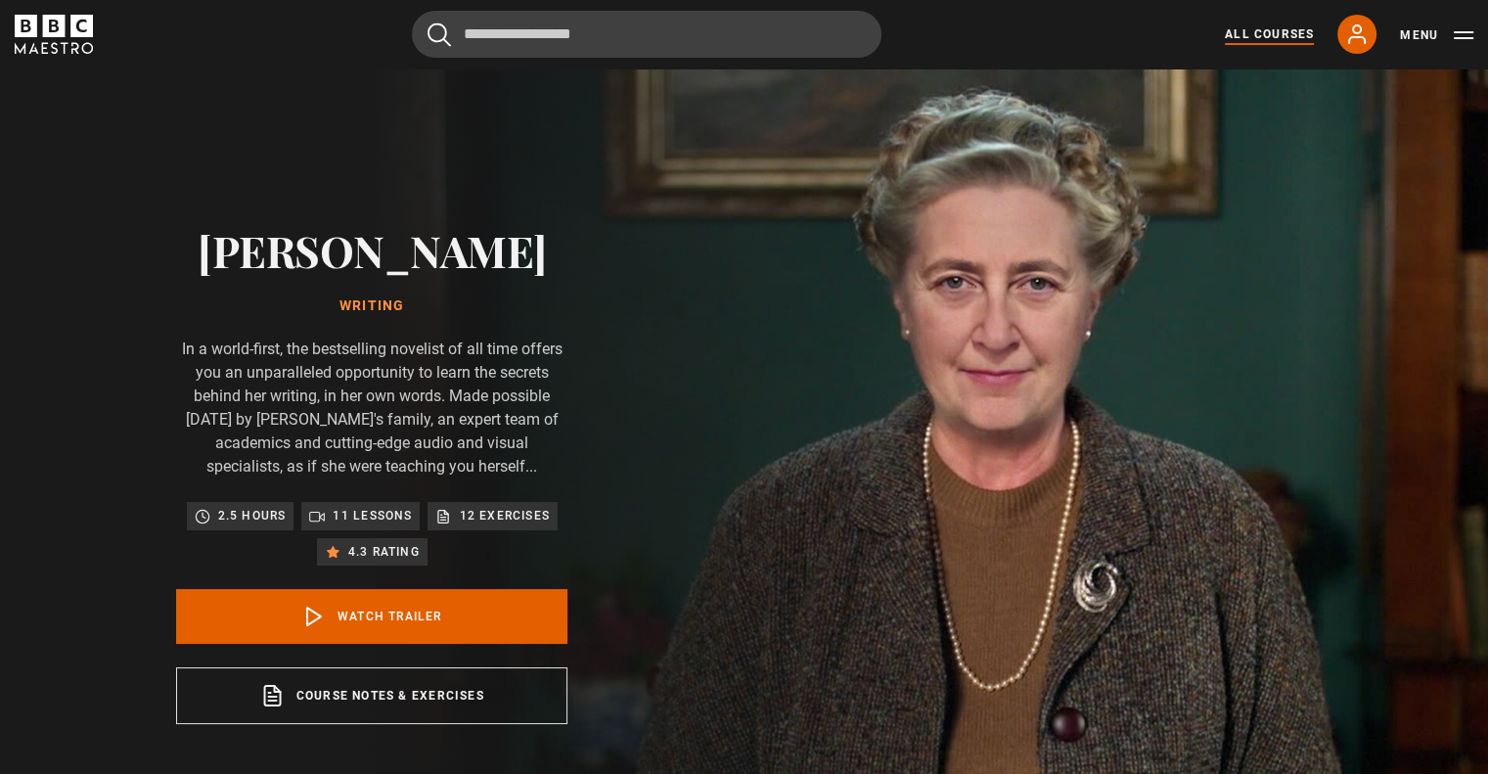
click at [1261, 32] on link "All Courses" at bounding box center [1269, 34] width 89 height 18
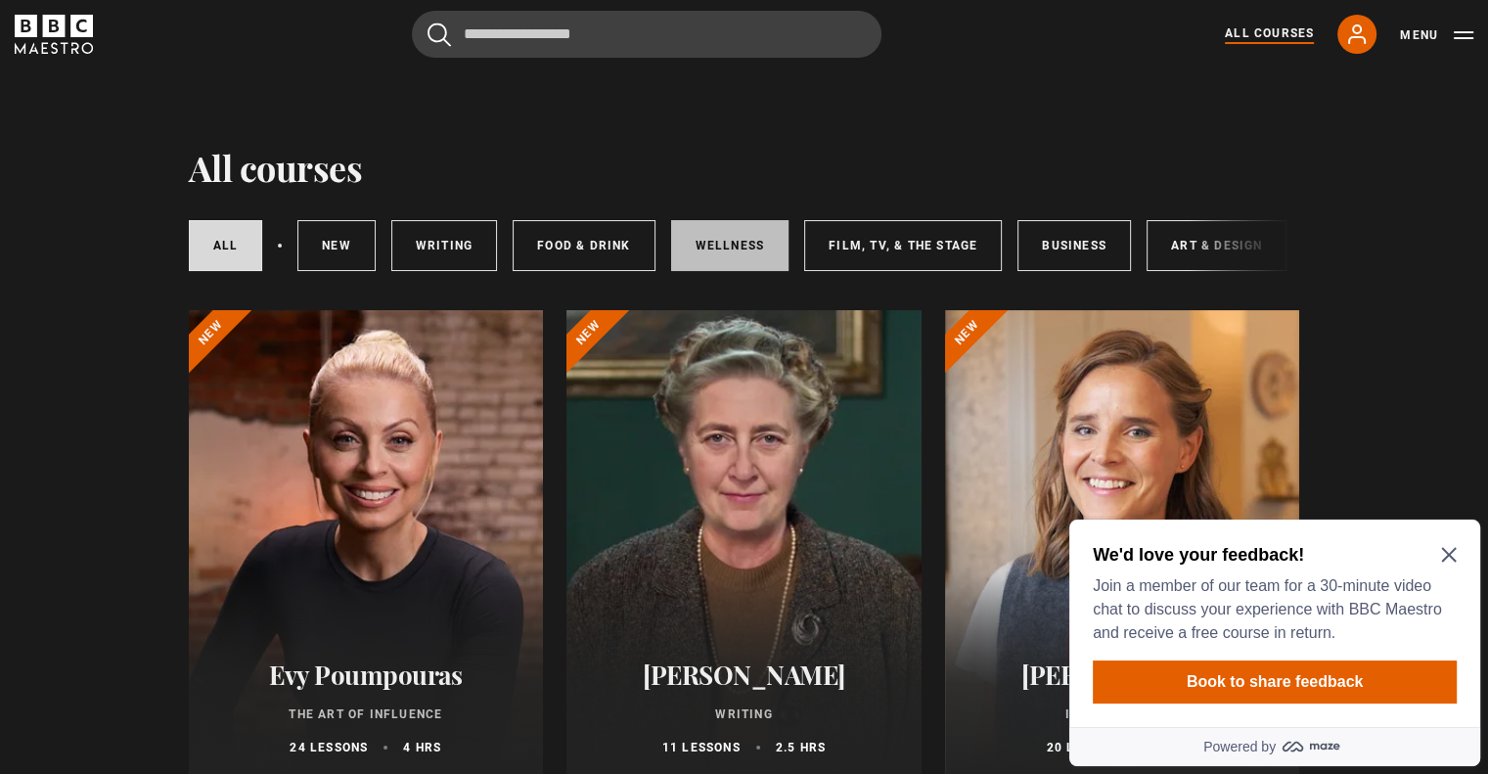
click at [714, 249] on link "Wellness" at bounding box center [730, 245] width 118 height 51
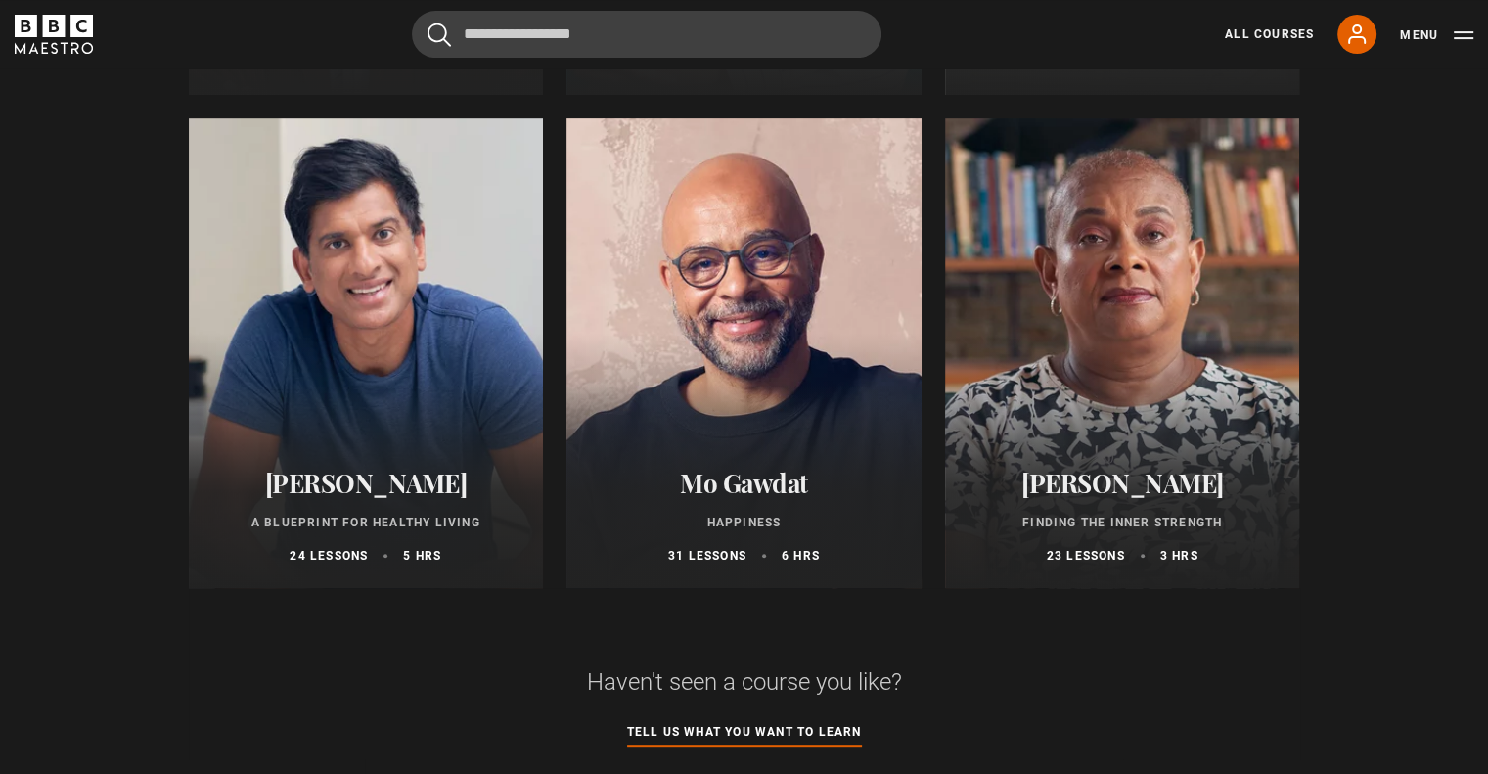
scroll to position [783, 0]
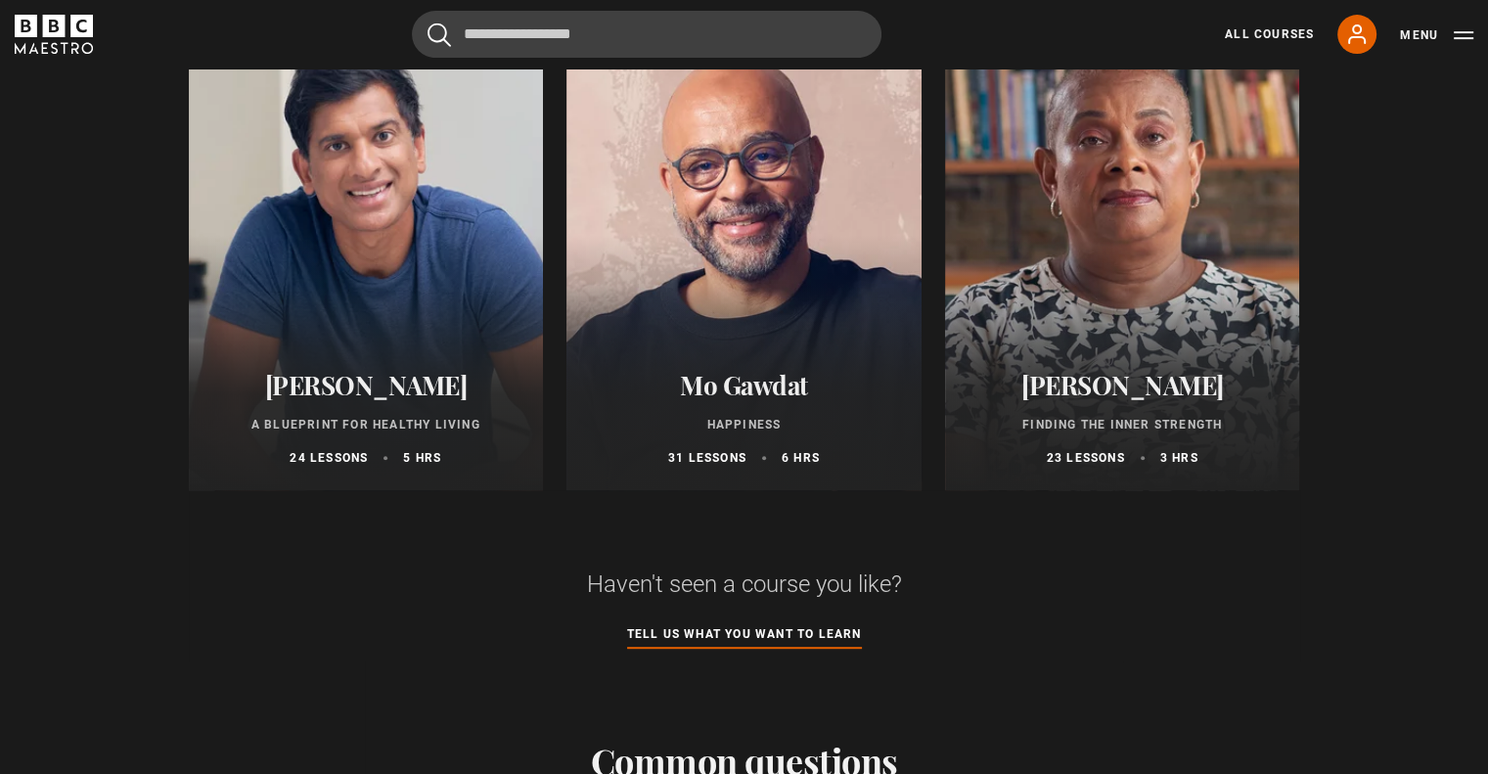
click at [398, 287] on div at bounding box center [366, 256] width 355 height 470
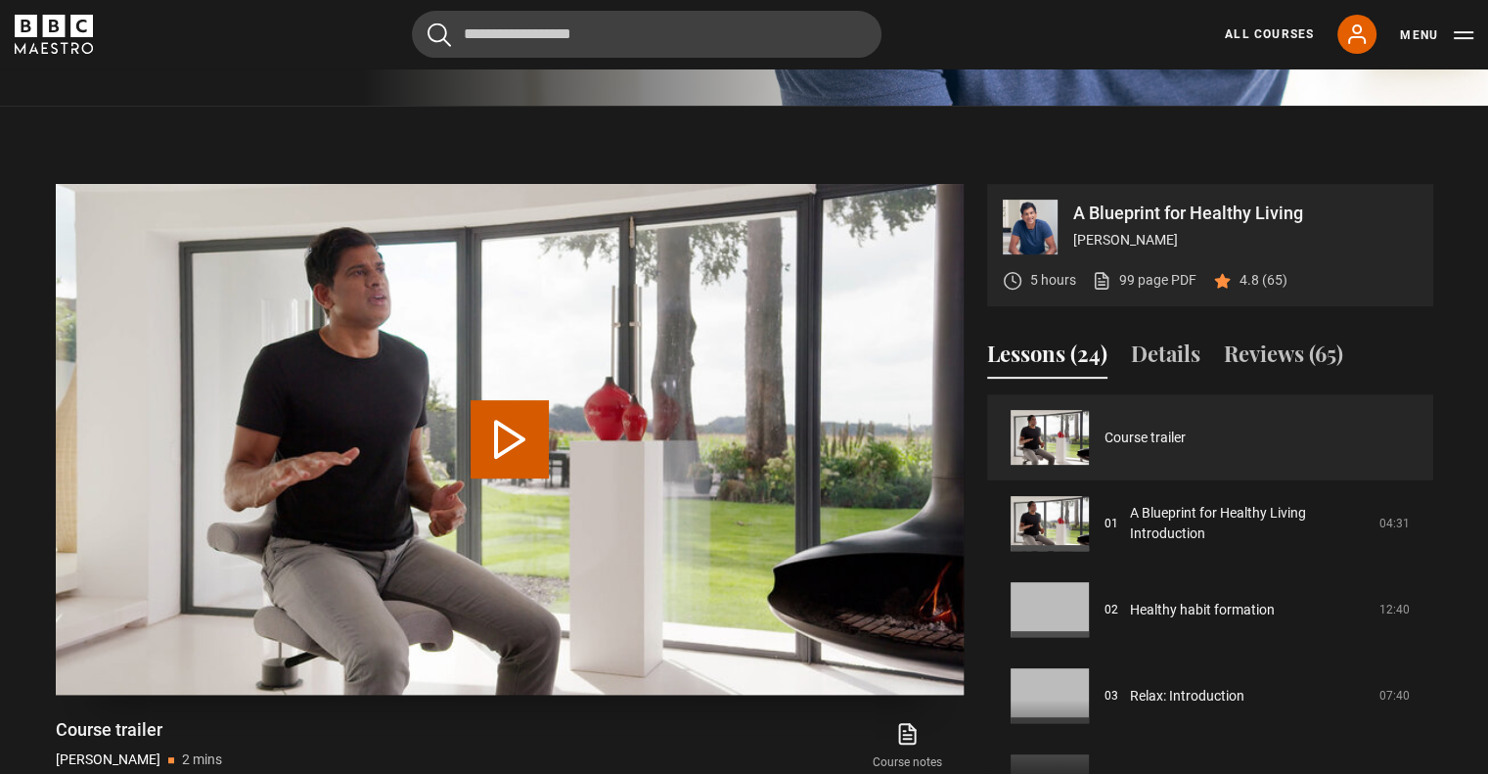
scroll to position [685, 0]
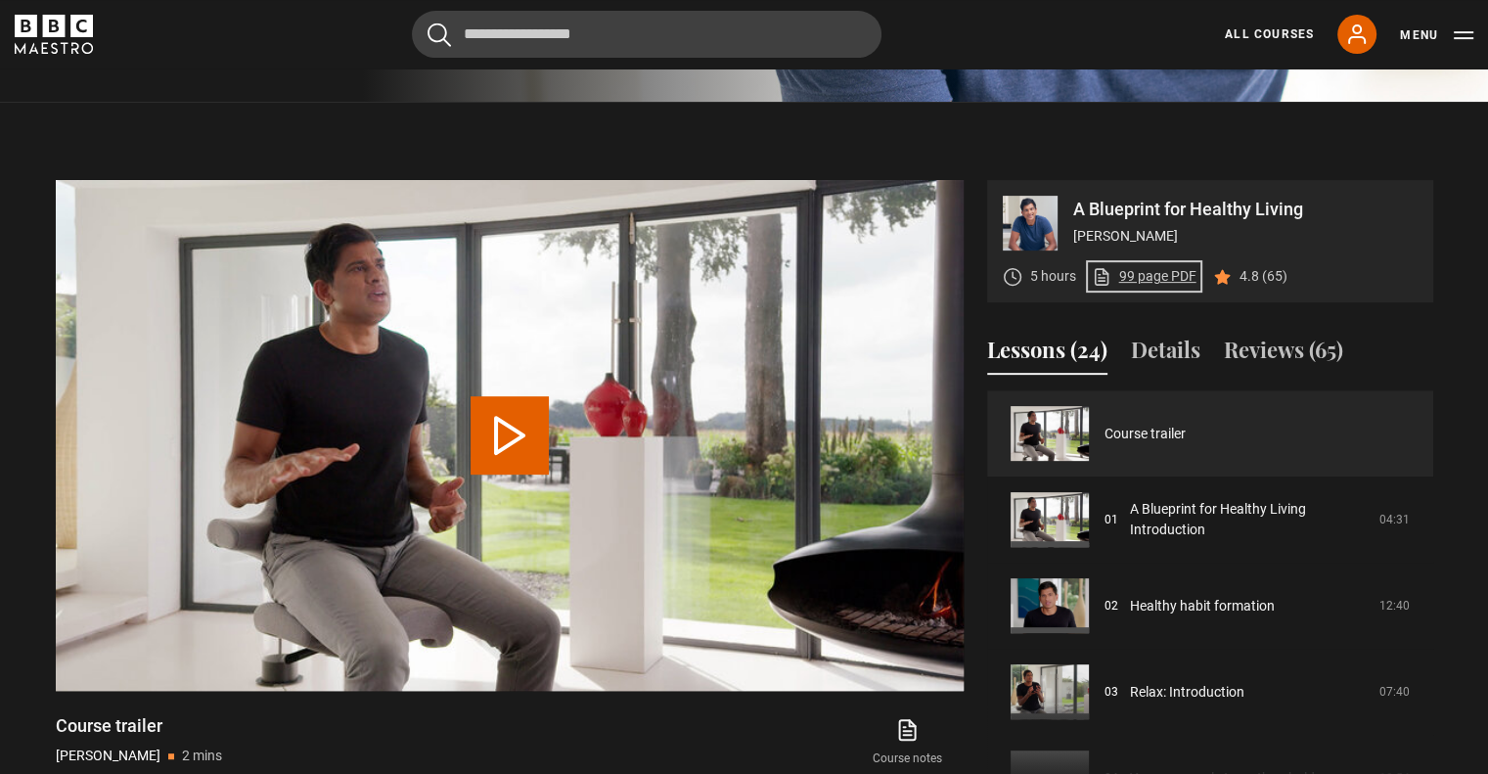
click at [1139, 287] on link "99 page PDF (opens in new tab)" at bounding box center [1144, 276] width 105 height 21
click at [1271, 33] on link "All Courses" at bounding box center [1269, 34] width 89 height 18
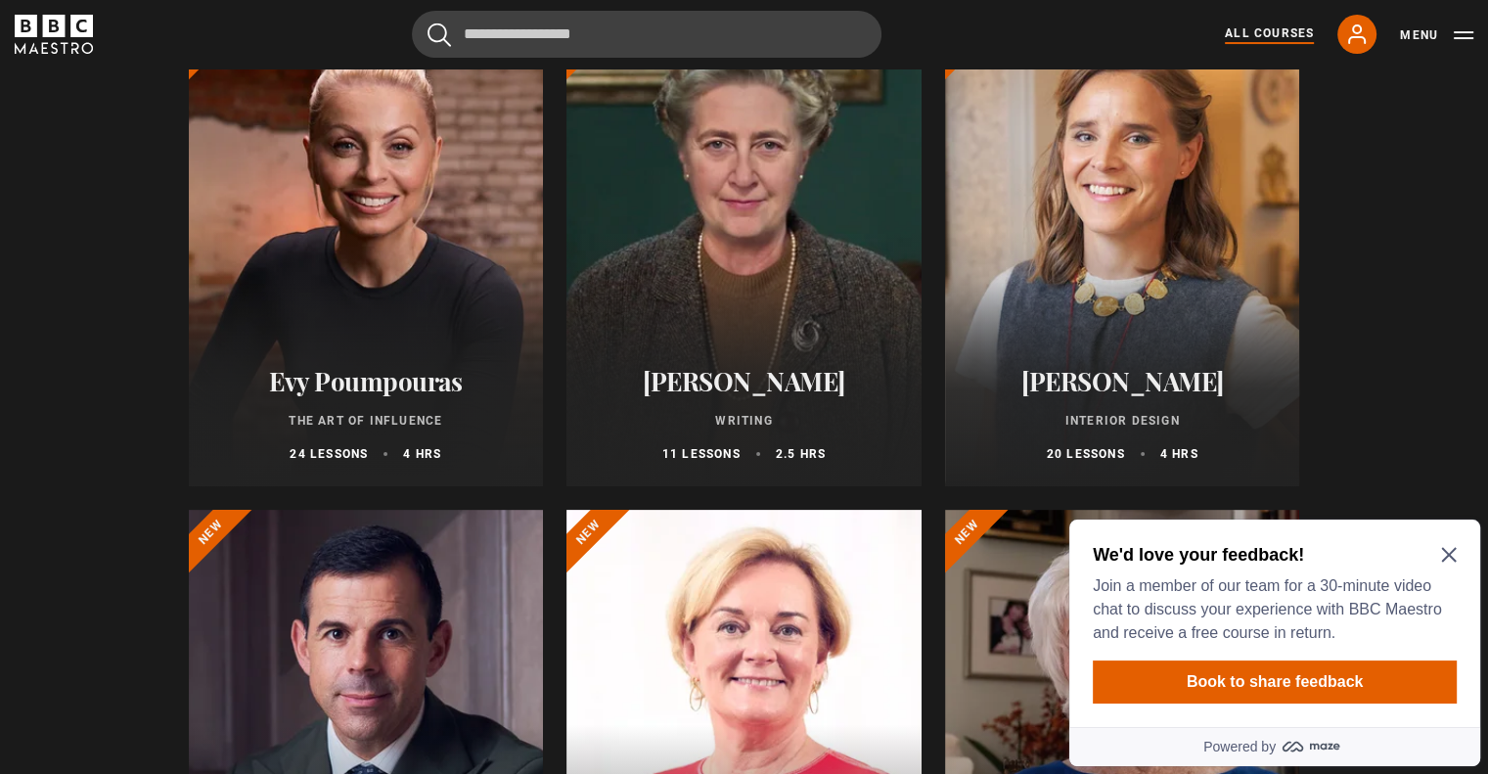
scroll to position [391, 0]
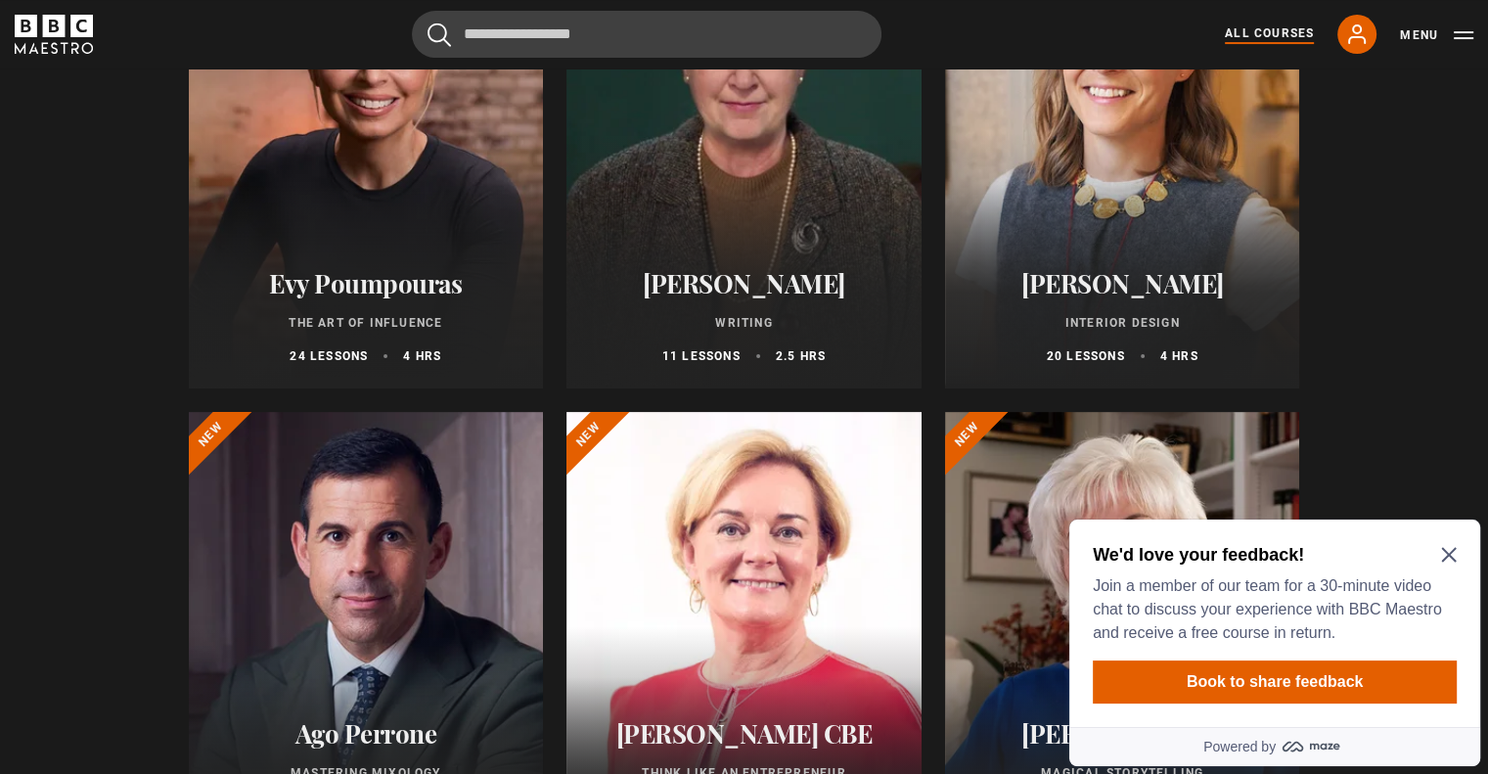
click at [1112, 189] on div at bounding box center [1122, 154] width 355 height 470
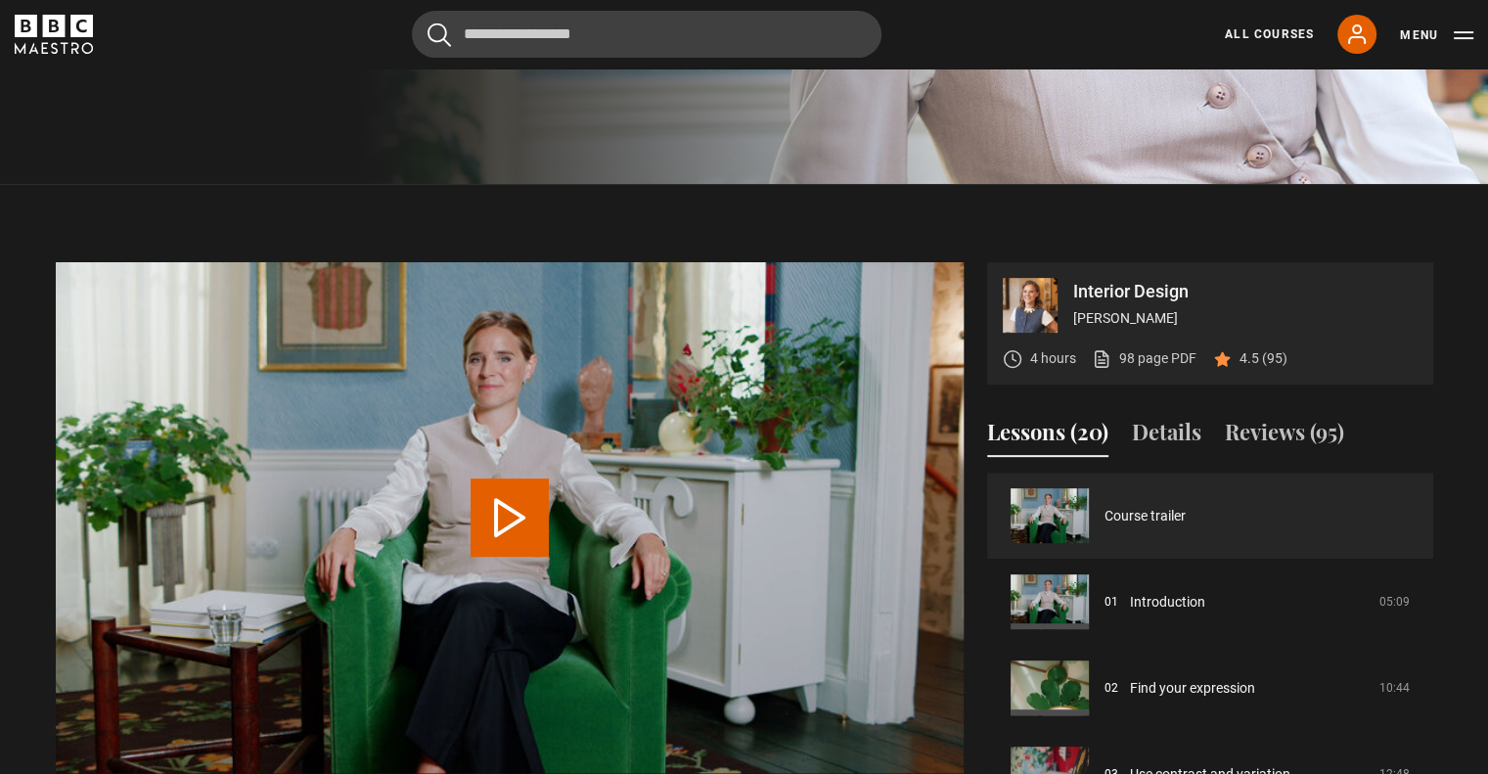
scroll to position [685, 0]
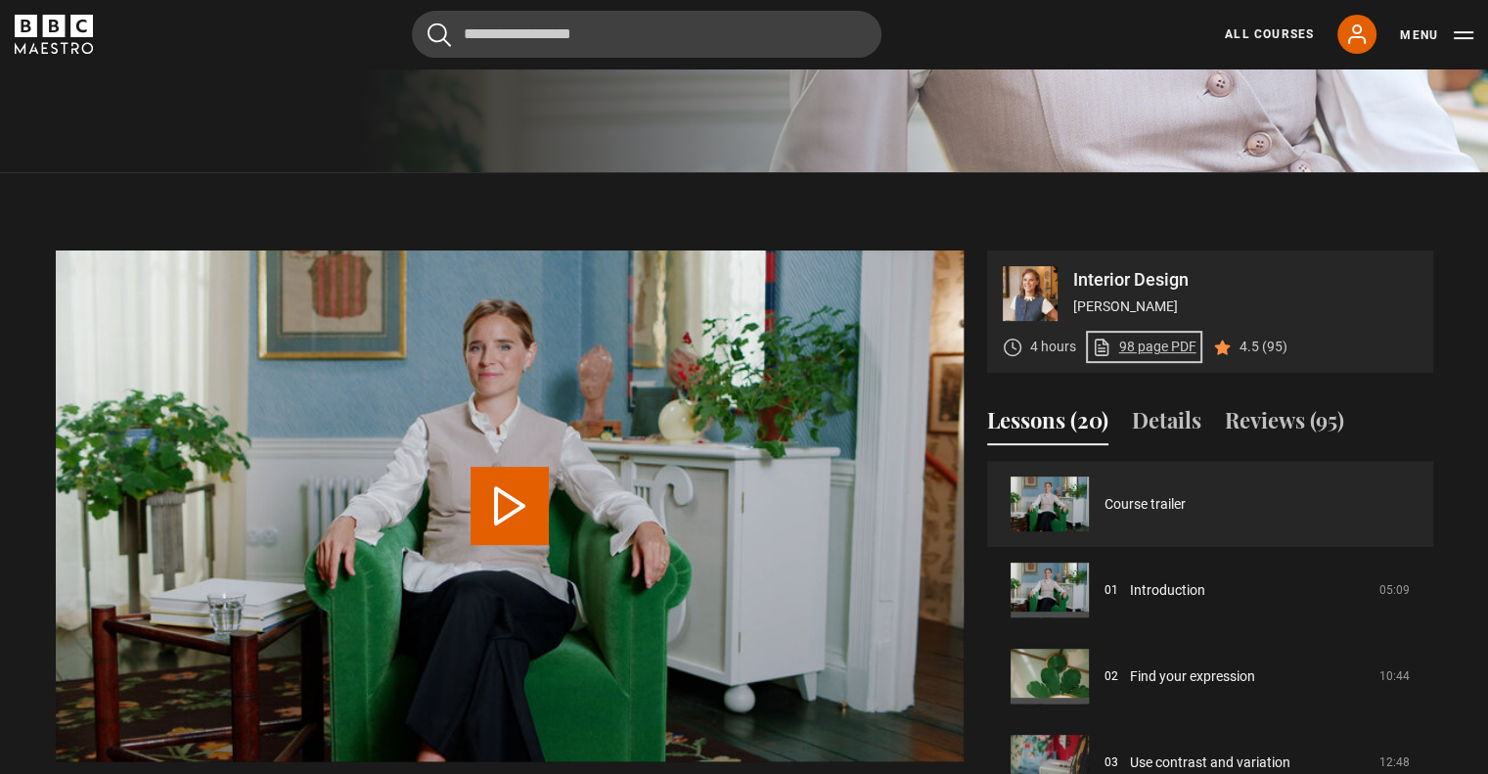
click at [1151, 346] on link "98 page PDF (opens in new tab)" at bounding box center [1144, 347] width 105 height 21
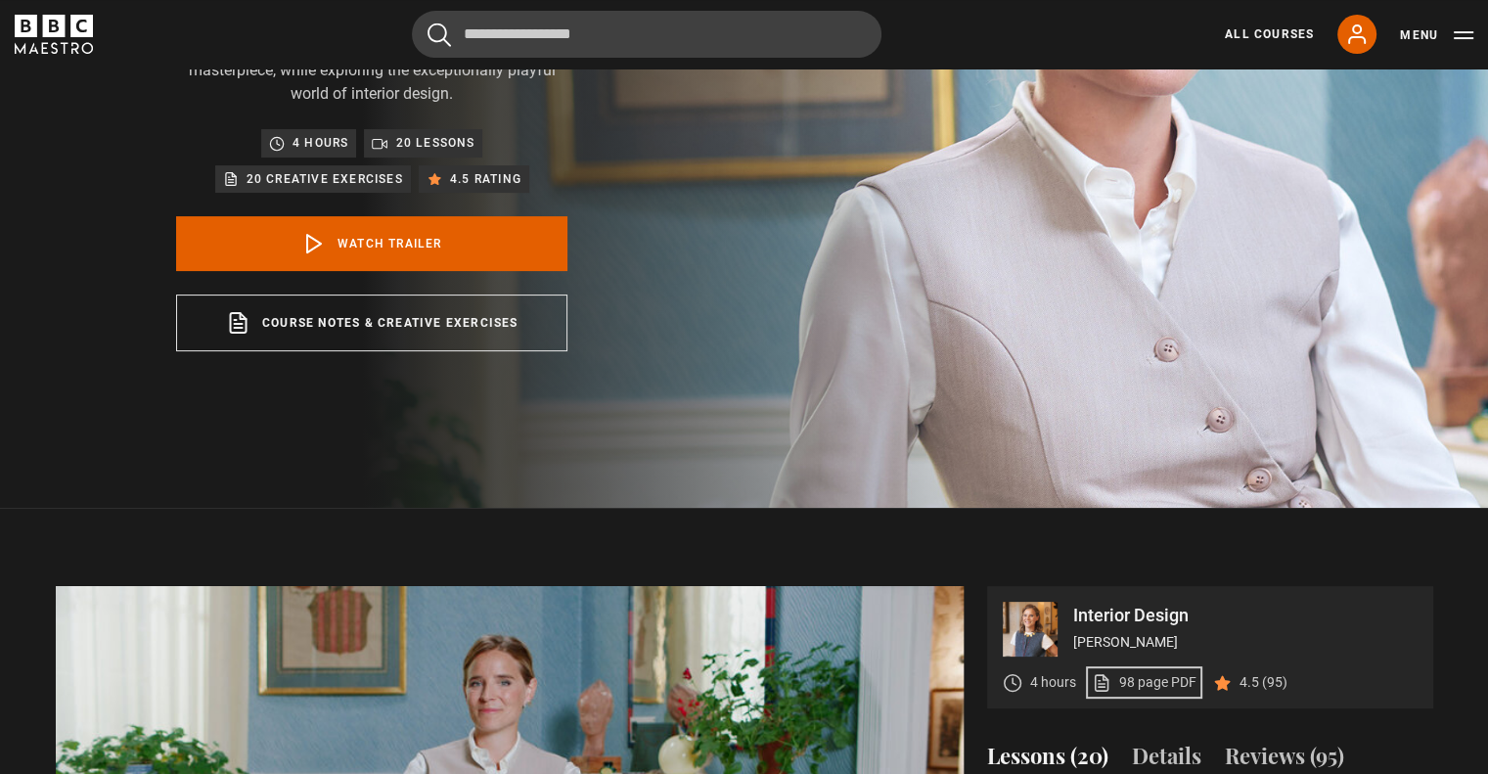
scroll to position [196, 0]
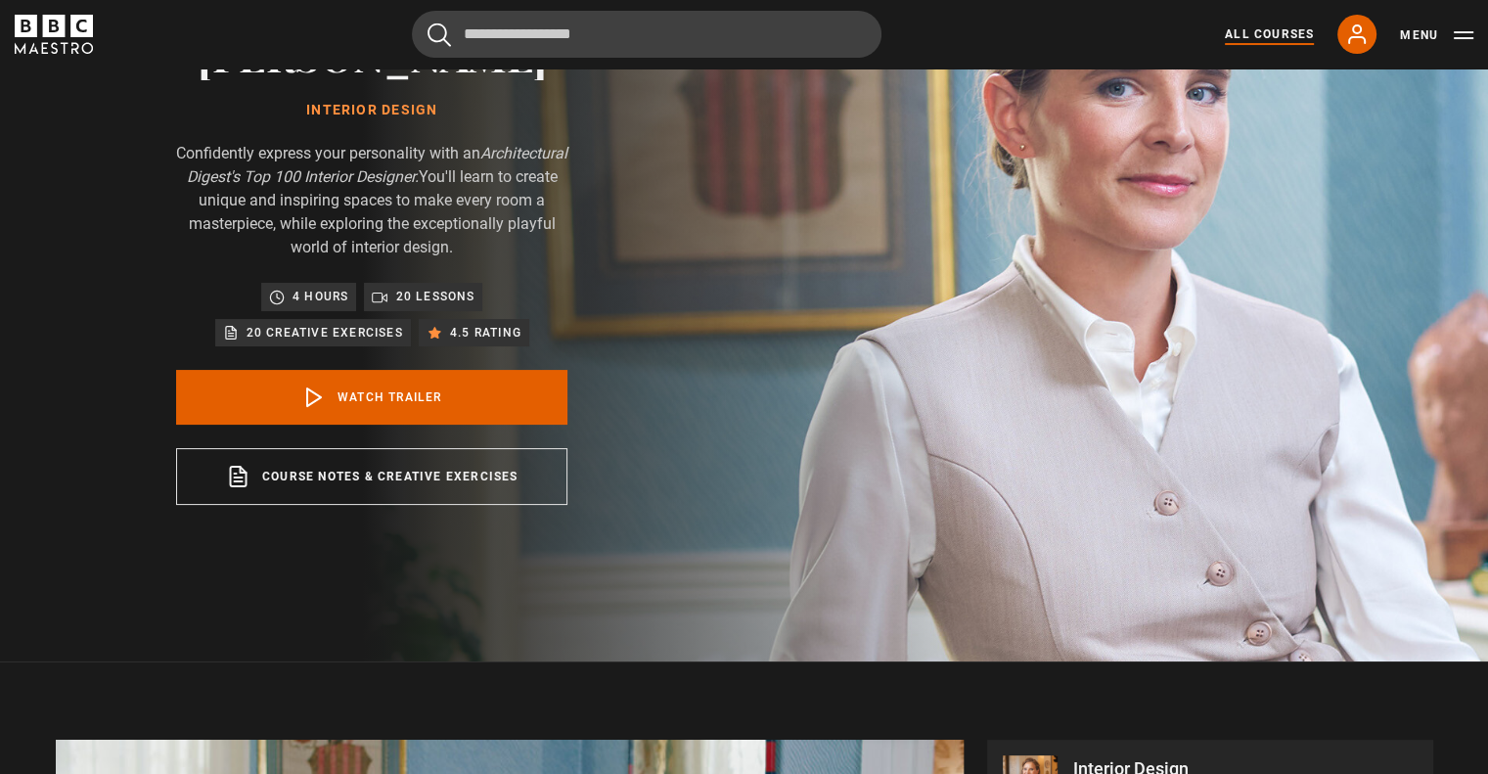
click at [1275, 36] on link "All Courses" at bounding box center [1269, 34] width 89 height 18
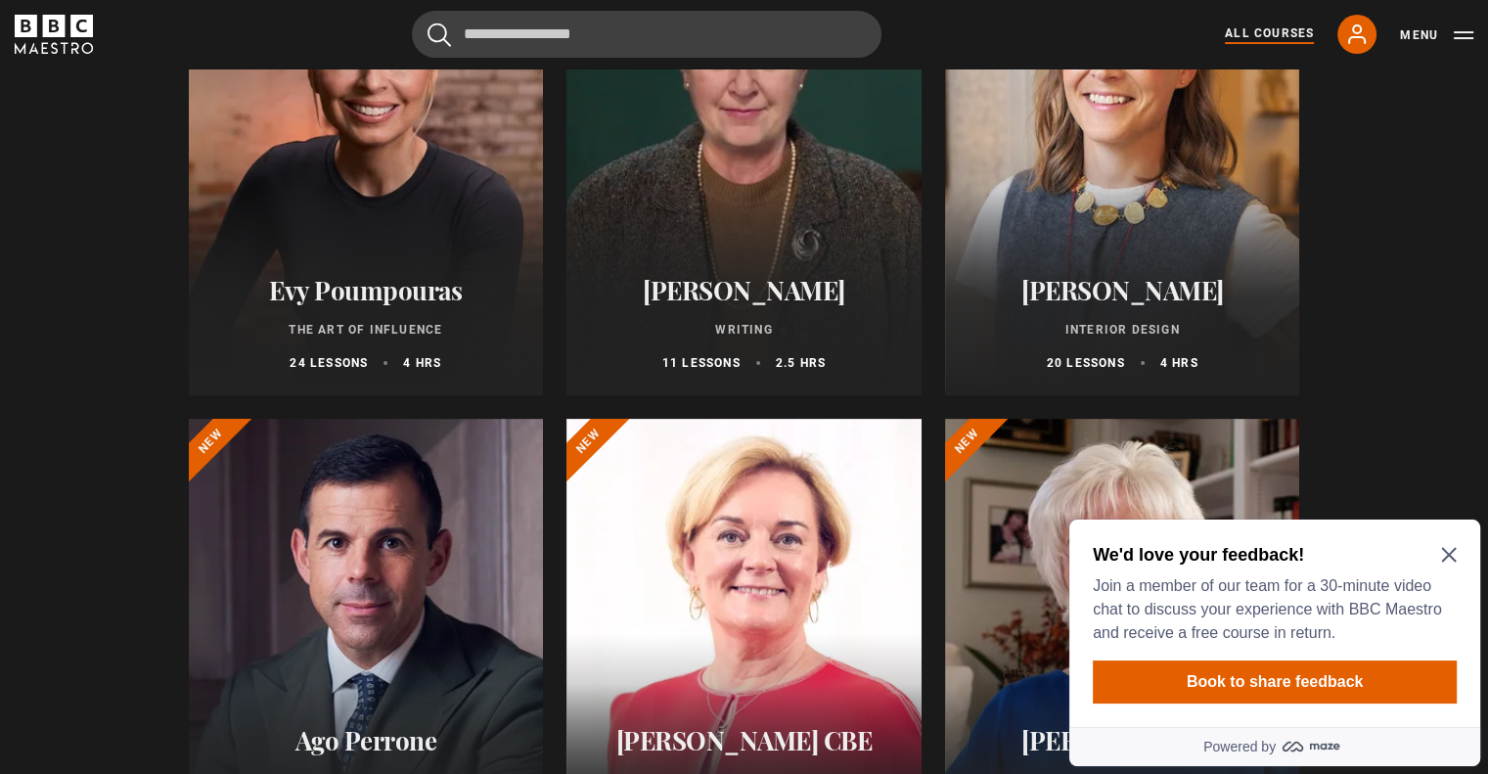
scroll to position [391, 0]
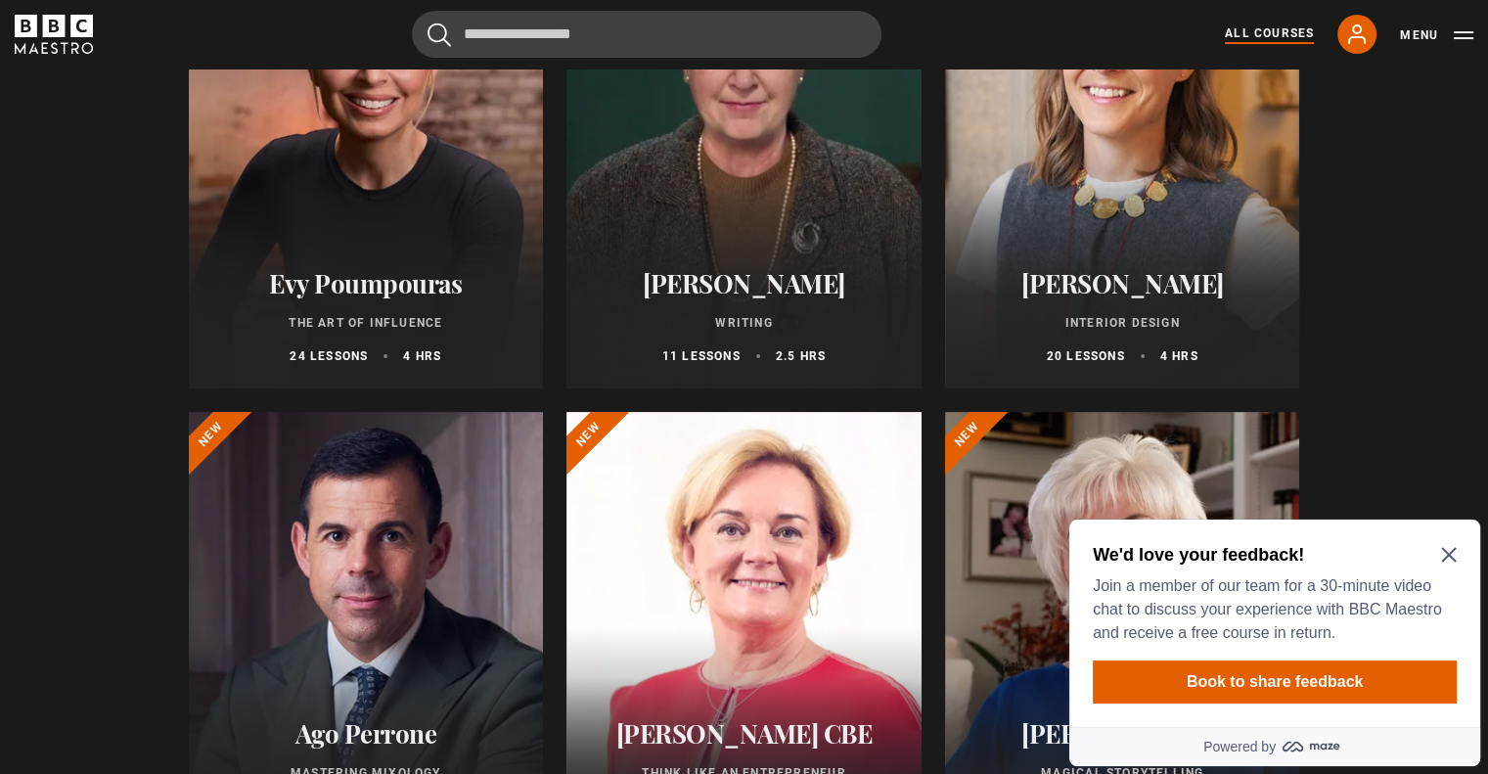
click at [450, 161] on div at bounding box center [366, 154] width 355 height 470
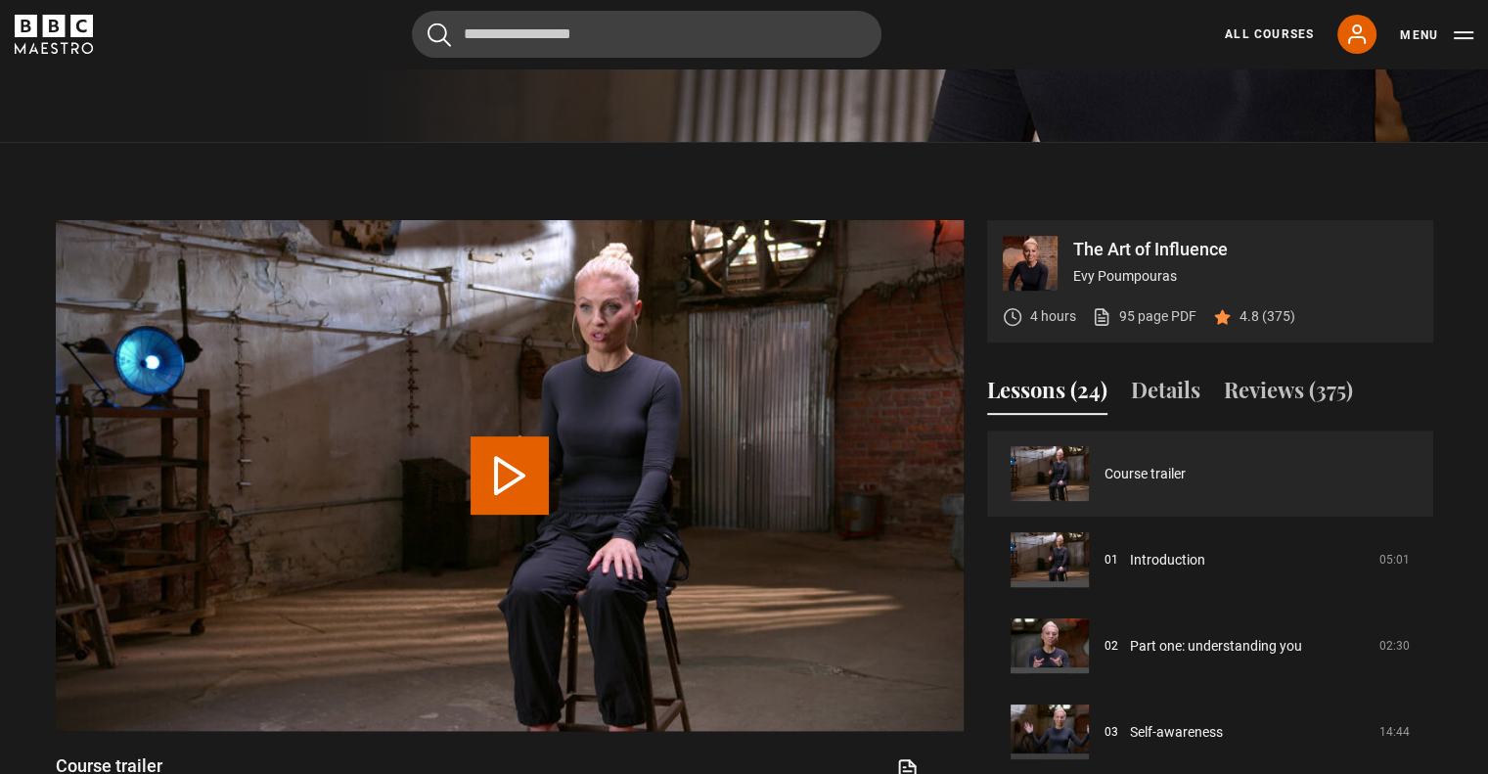
scroll to position [685, 0]
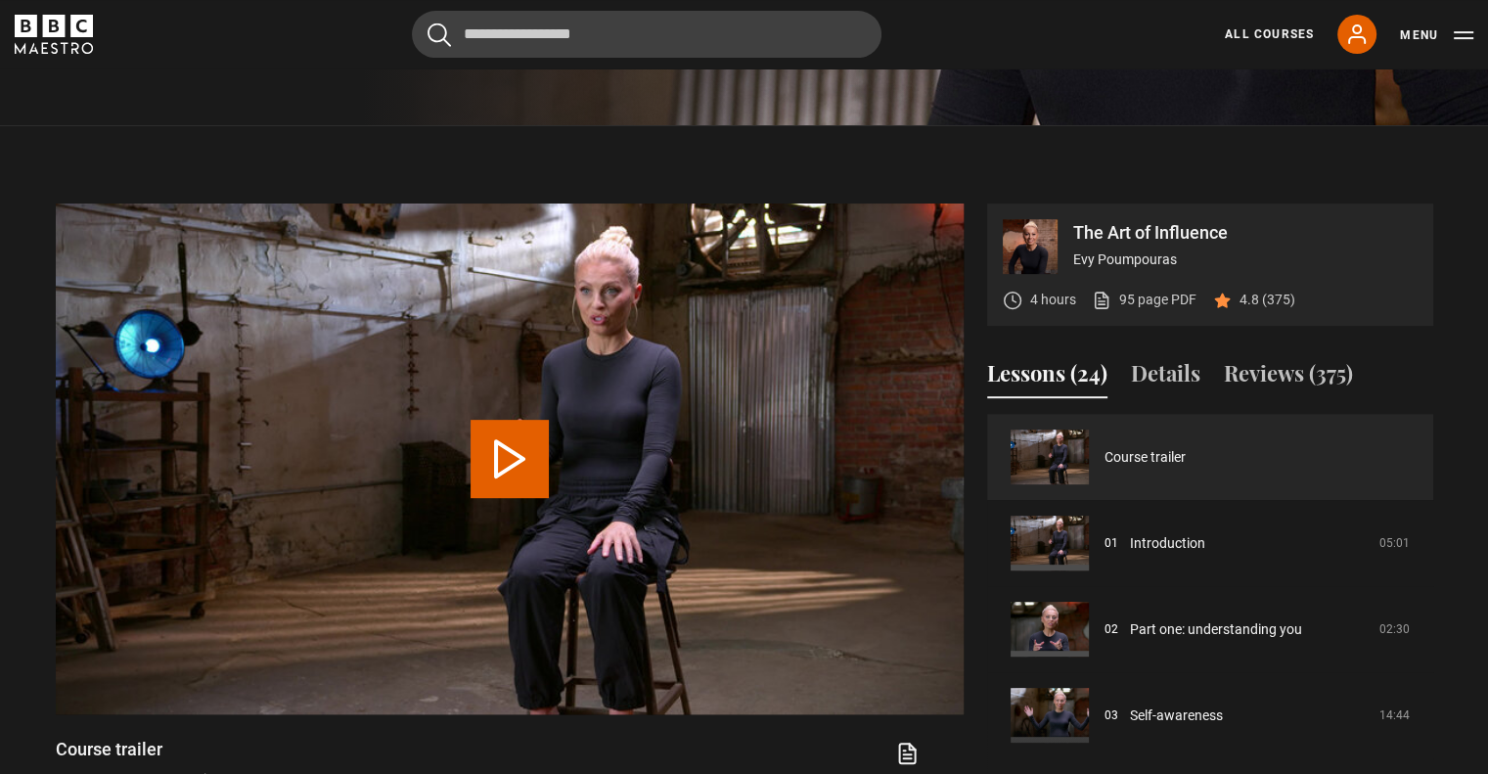
click at [1134, 288] on div "4 hours 95 page PDF (opens in new tab) 4.8 (375)" at bounding box center [1149, 300] width 293 height 52
click at [1141, 295] on link "95 page PDF (opens in new tab)" at bounding box center [1144, 300] width 105 height 21
